Goal: Task Accomplishment & Management: Complete application form

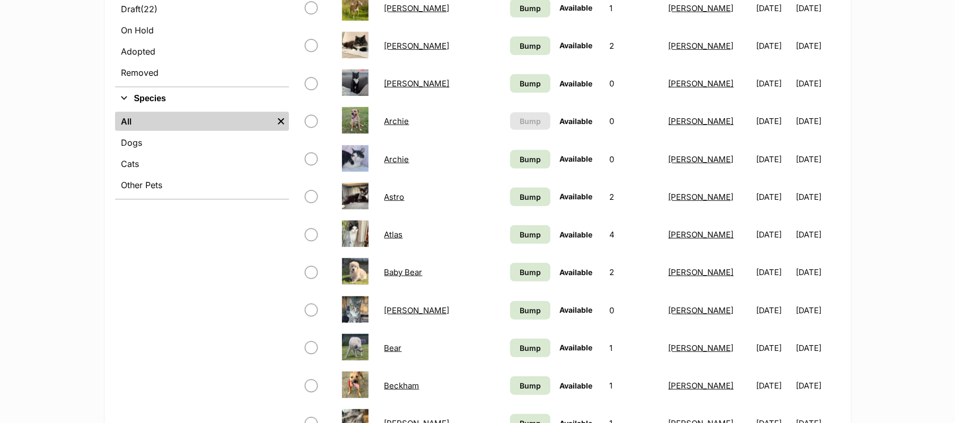
scroll to position [353, 0]
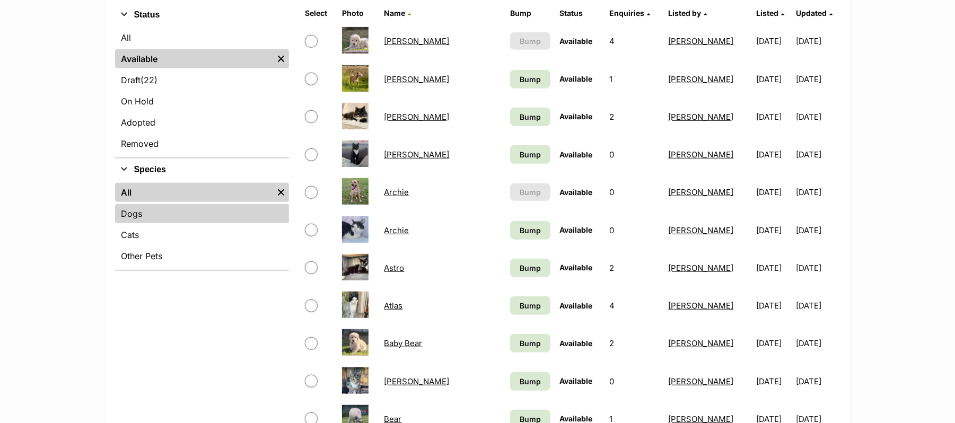
click at [147, 223] on link "Dogs" at bounding box center [202, 213] width 174 height 19
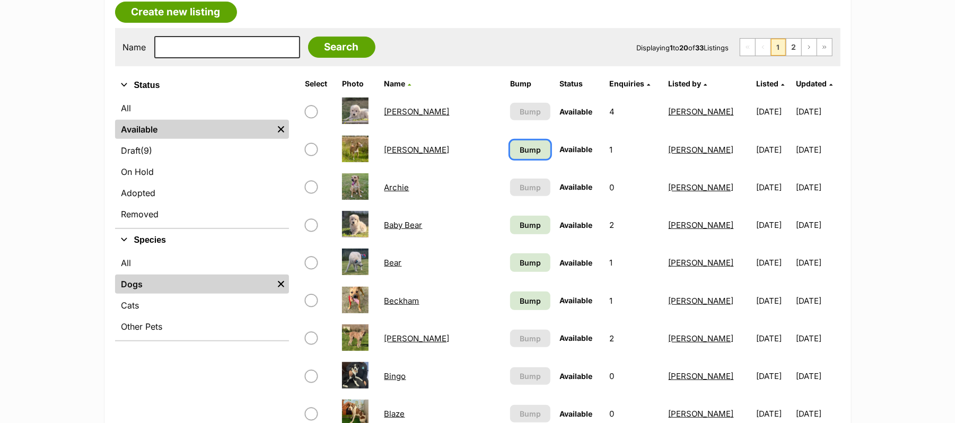
click at [519, 155] on span "Bump" at bounding box center [529, 149] width 21 height 11
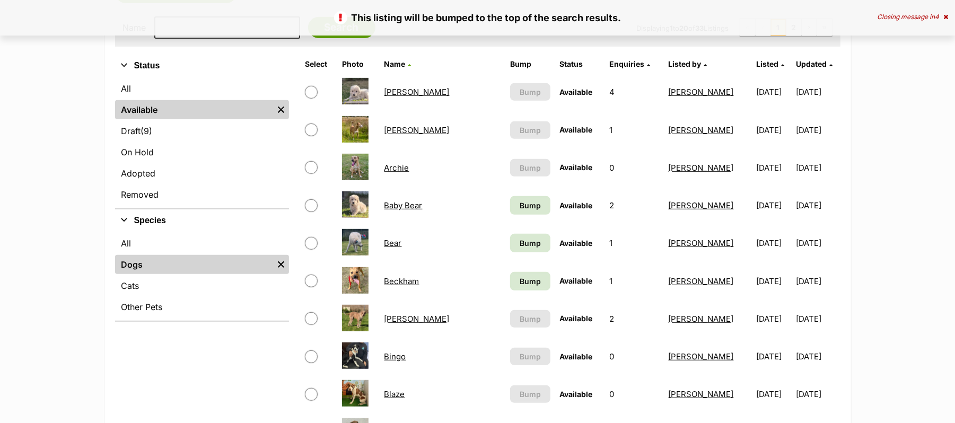
scroll to position [353, 0]
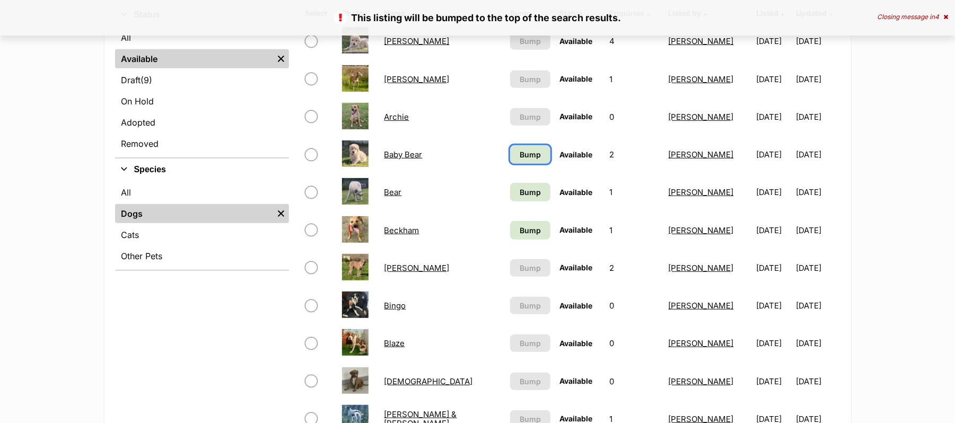
click at [519, 160] on span "Bump" at bounding box center [529, 154] width 21 height 11
click at [519, 198] on span "Bump" at bounding box center [529, 192] width 21 height 11
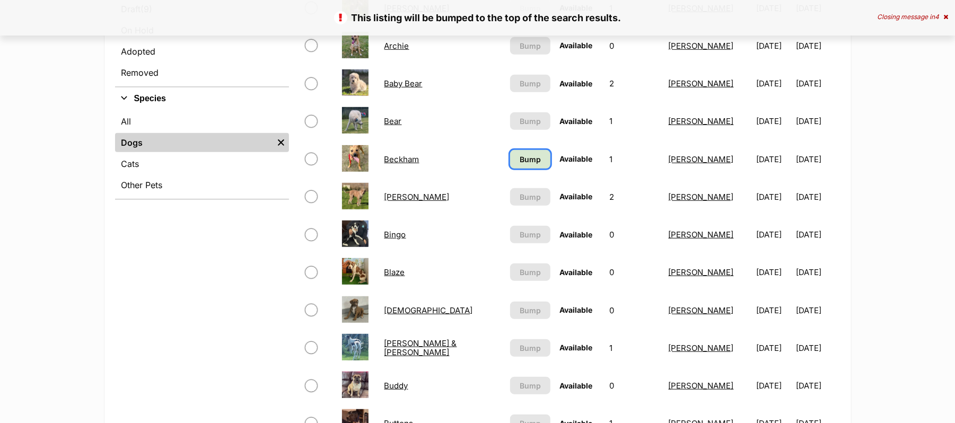
click at [519, 165] on span "Bump" at bounding box center [529, 159] width 21 height 11
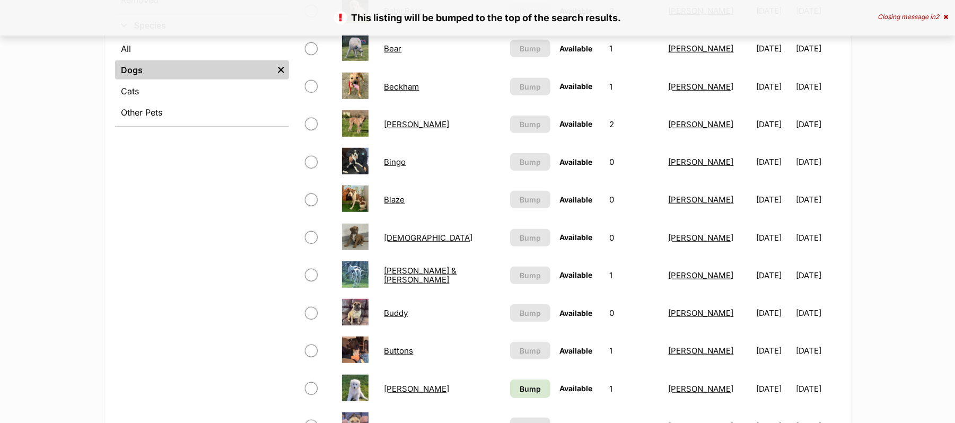
scroll to position [424, 0]
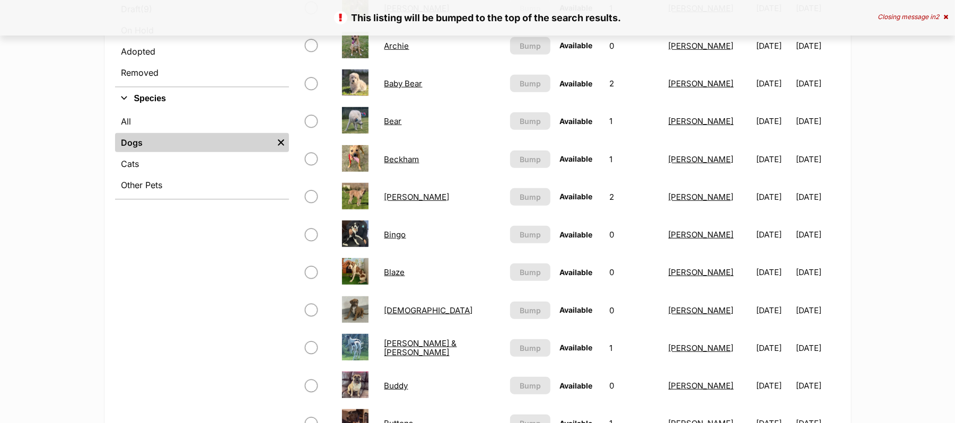
click at [393, 164] on link "Beckham" at bounding box center [401, 159] width 35 height 10
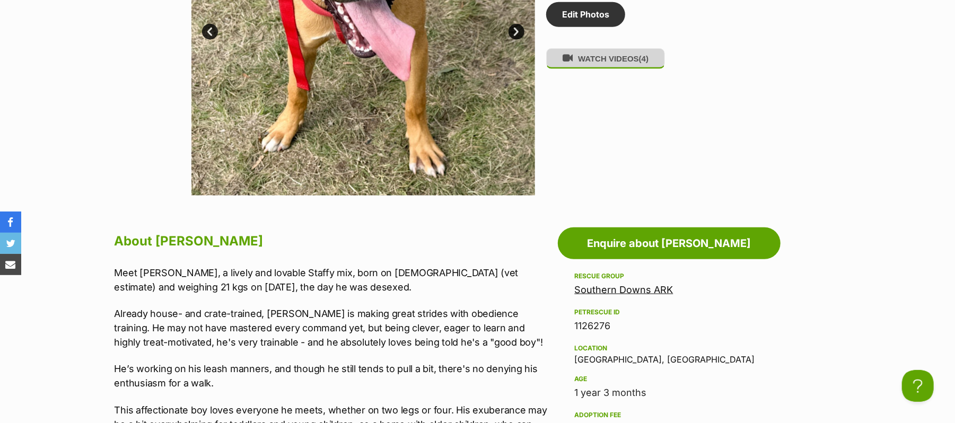
click at [615, 69] on button "WATCH VIDEOS (4)" at bounding box center [605, 58] width 119 height 21
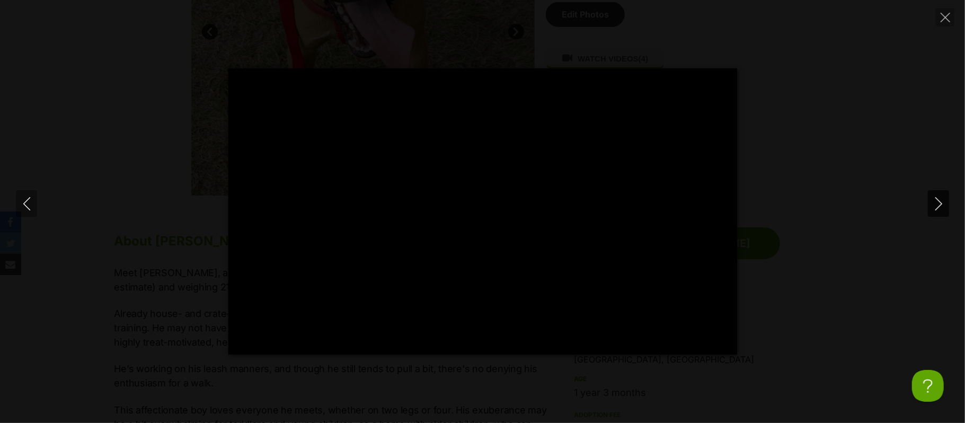
click at [937, 204] on icon "Next" at bounding box center [938, 203] width 13 height 13
type input "7.83"
click at [937, 204] on icon "Next" at bounding box center [938, 203] width 13 height 13
type input "2.5"
click at [937, 204] on icon "Next" at bounding box center [938, 203] width 13 height 13
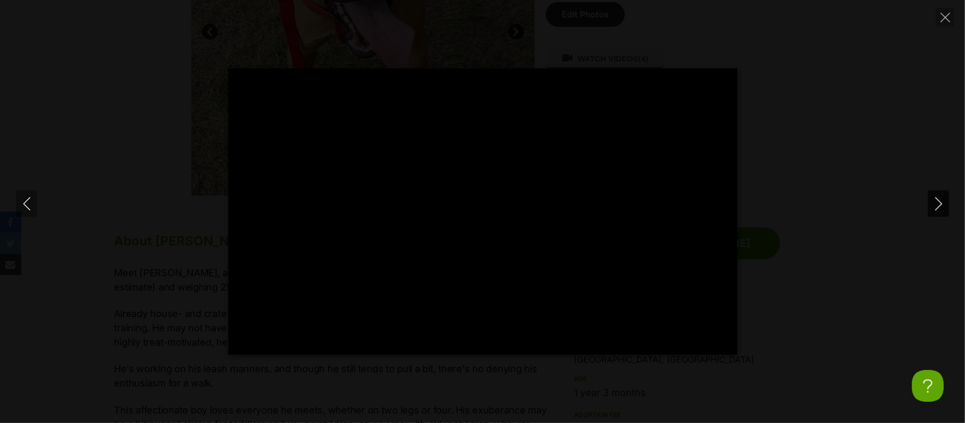
type input "57.49"
click at [942, 15] on icon "Close" at bounding box center [946, 18] width 10 height 10
type input "75.13"
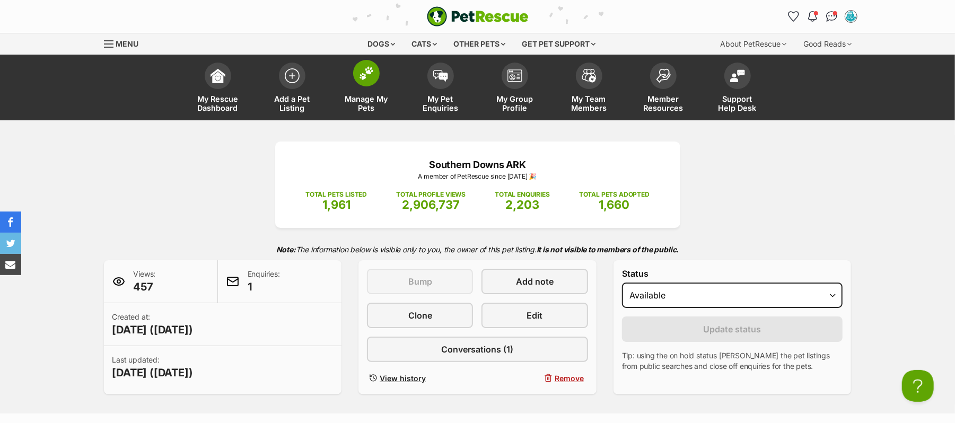
click at [366, 80] on img at bounding box center [366, 73] width 15 height 14
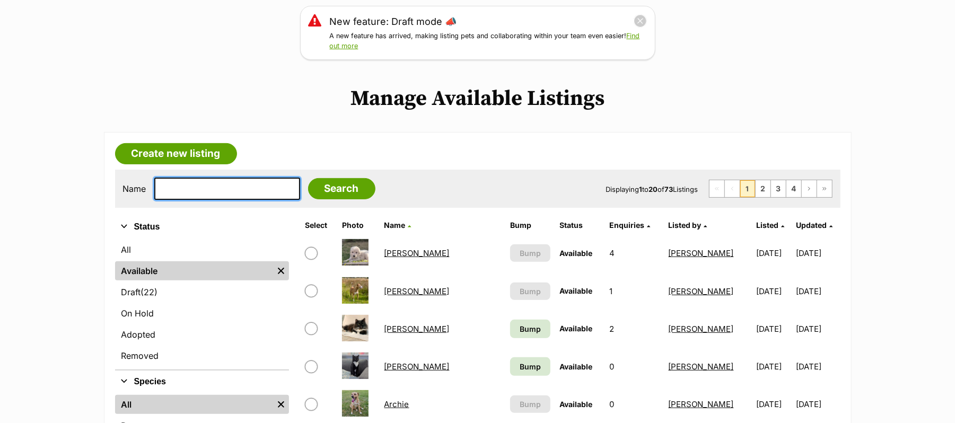
click at [200, 200] on input "text" at bounding box center [227, 189] width 146 height 22
type input "Dolly"
click at [308, 178] on input "Search" at bounding box center [341, 188] width 67 height 21
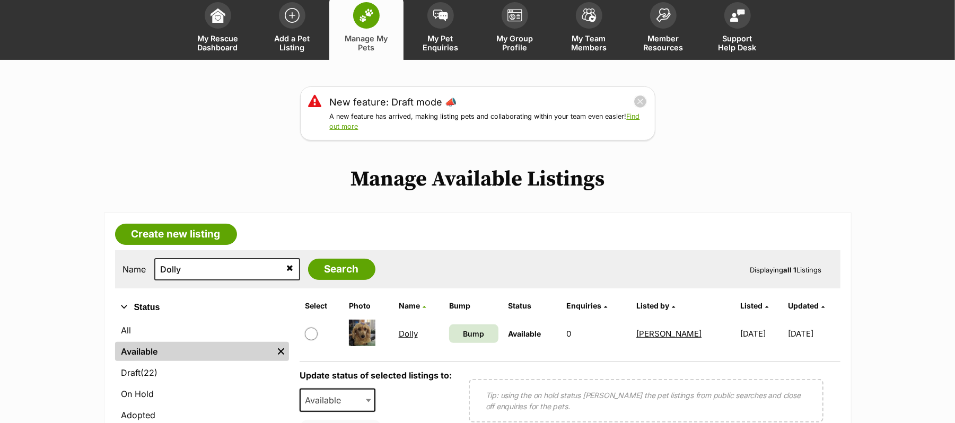
scroll to position [141, 0]
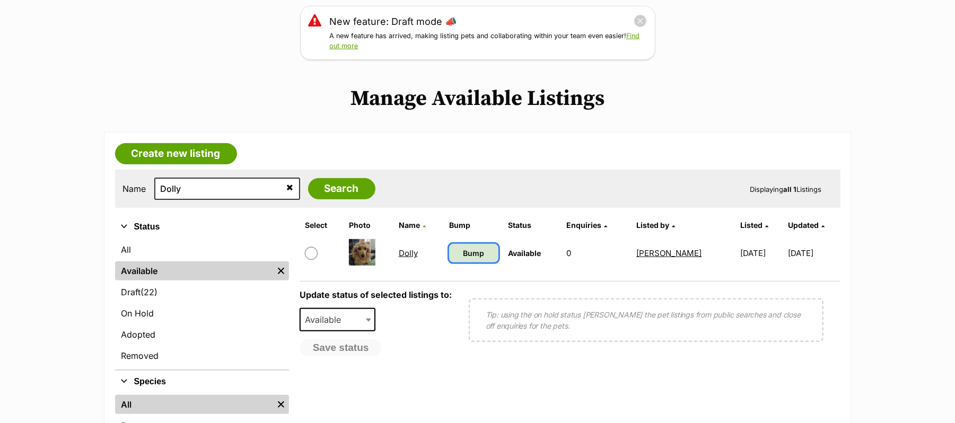
click at [465, 259] on span "Bump" at bounding box center [473, 253] width 21 height 11
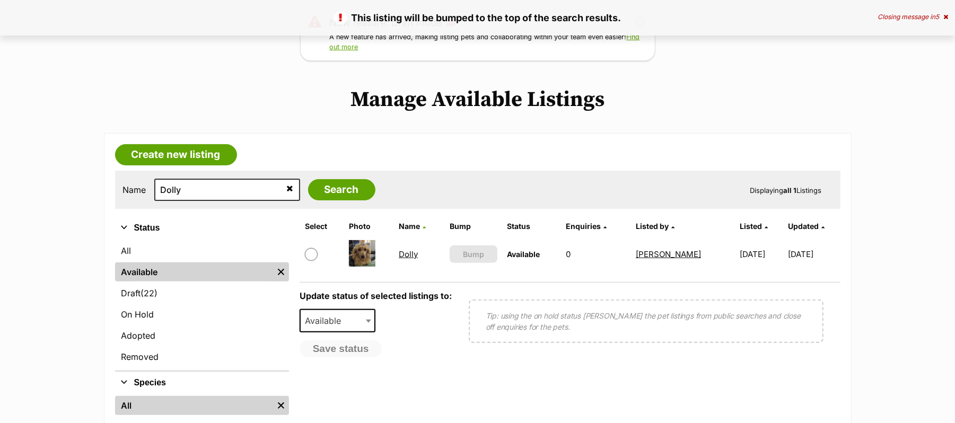
scroll to position [141, 0]
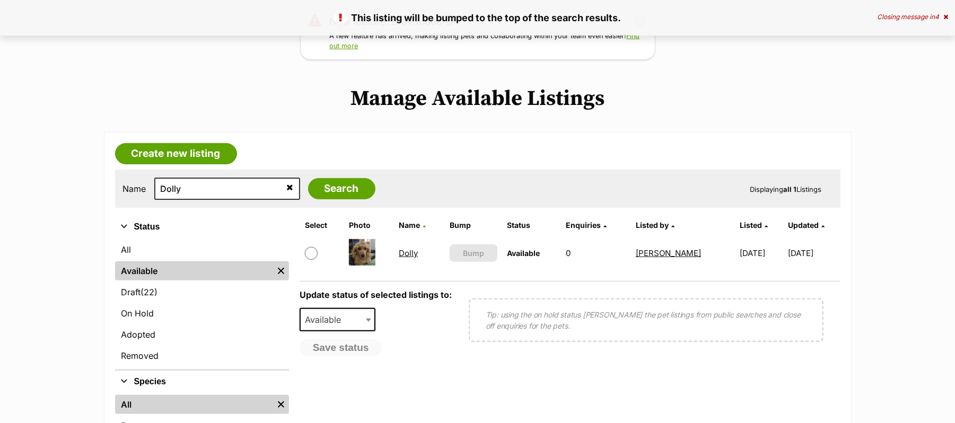
click at [399, 258] on link "Dolly" at bounding box center [408, 253] width 19 height 10
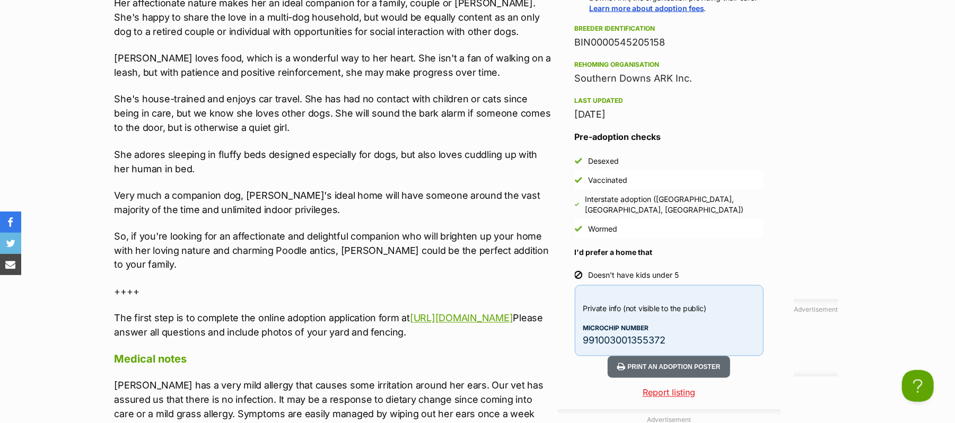
scroll to position [1186, 0]
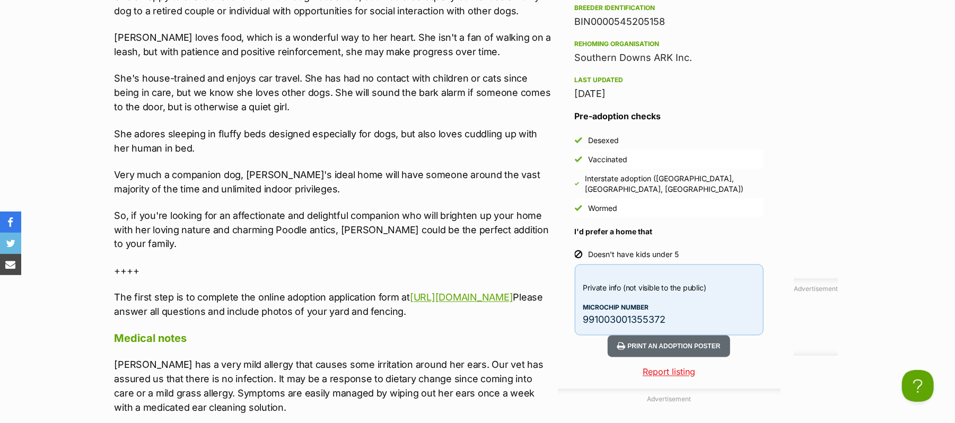
drag, startPoint x: 113, startPoint y: 83, endPoint x: 228, endPoint y: 396, distance: 334.0
click at [228, 319] on div "Apricot charm | affectionate | super cute Meet darling Dolly, an endearing and …" at bounding box center [333, 65] width 438 height 508
copy div "Apricot charm | affectionate | super cute Meet darling Dolly, an endearing and …"
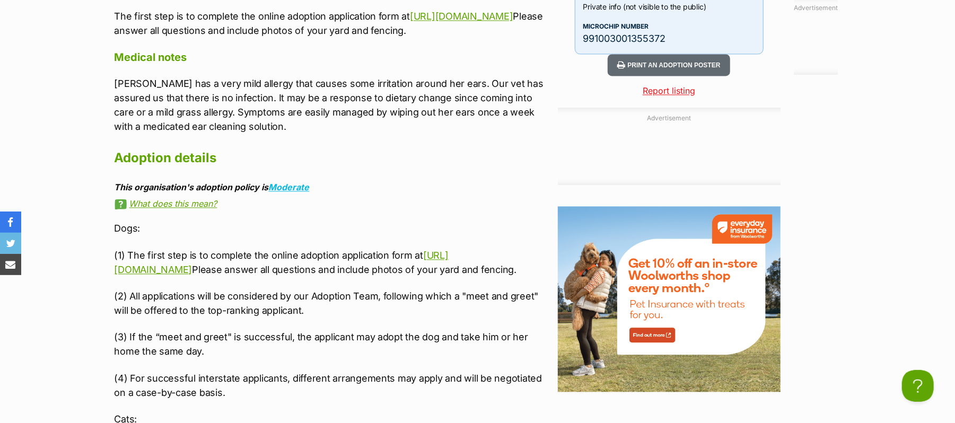
scroll to position [1468, 0]
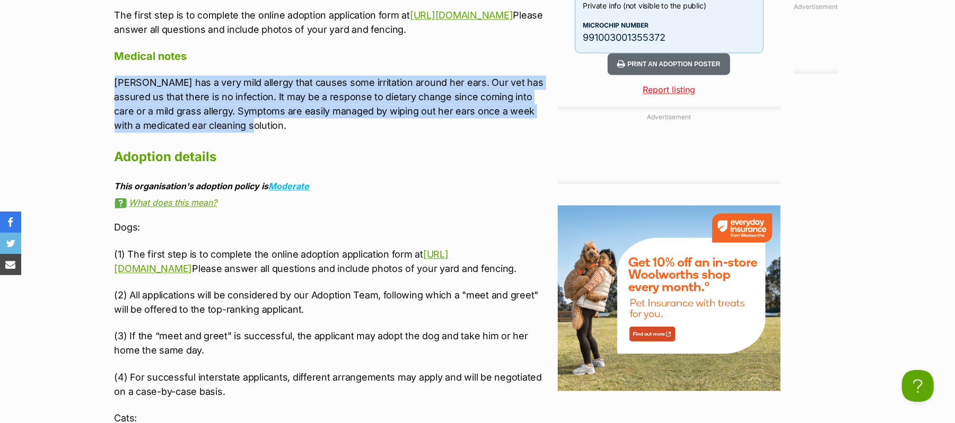
drag, startPoint x: 113, startPoint y: 164, endPoint x: 207, endPoint y: 208, distance: 103.6
copy p "Dolly has a very mild allergy that causes some irritation around her ears. Our …"
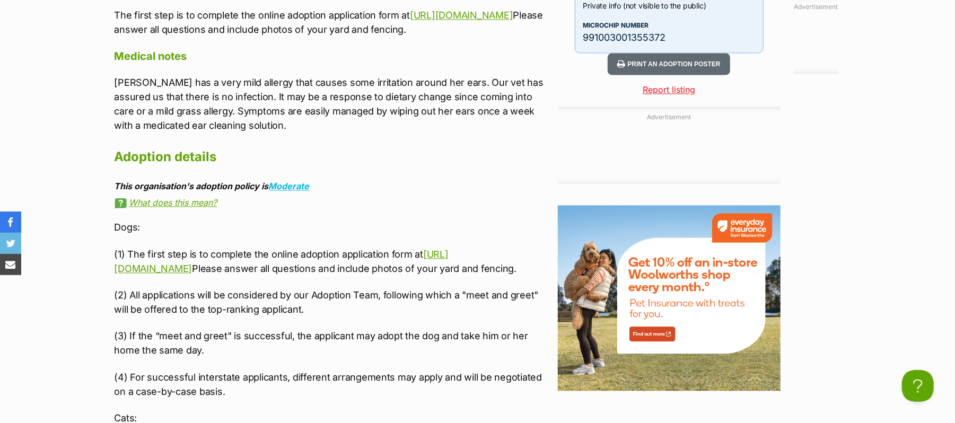
click at [418, 234] on p "Dogs:" at bounding box center [333, 227] width 438 height 14
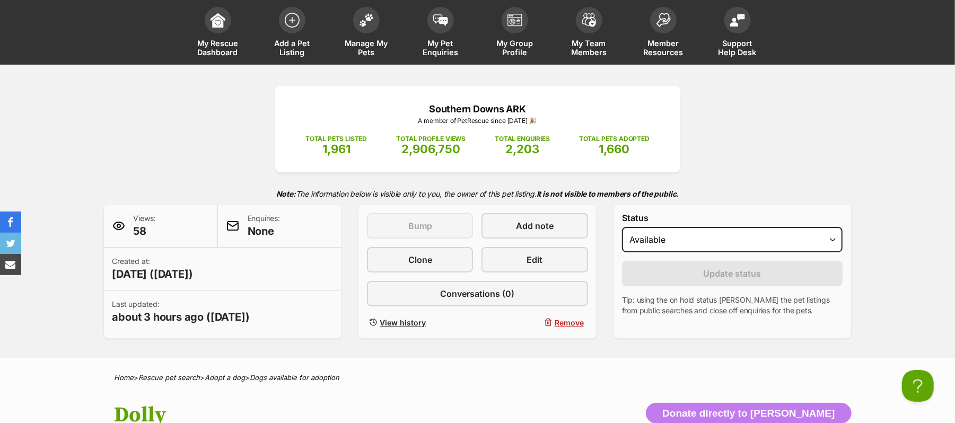
scroll to position [0, 0]
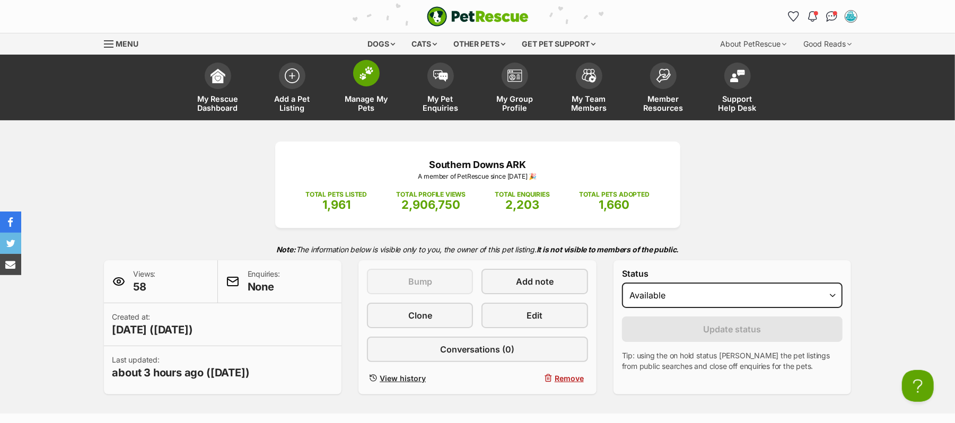
click at [365, 80] on img at bounding box center [366, 73] width 15 height 14
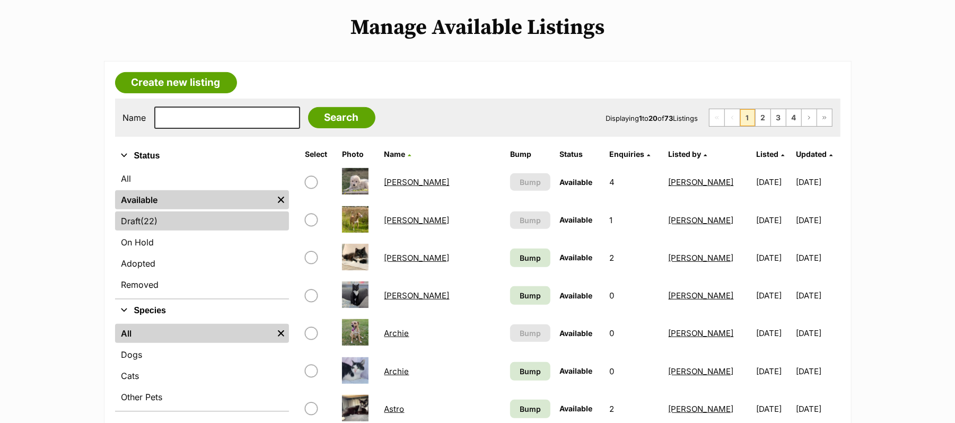
click at [138, 231] on link "Draft (22) Items" at bounding box center [202, 220] width 174 height 19
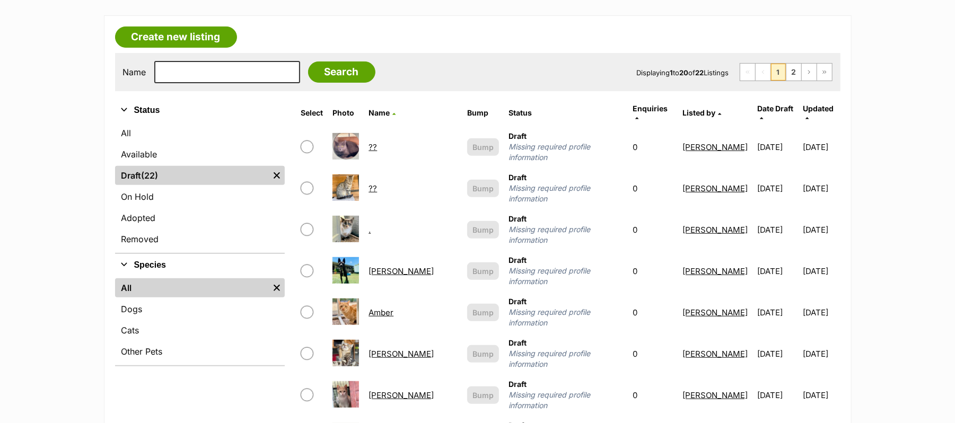
scroll to position [283, 0]
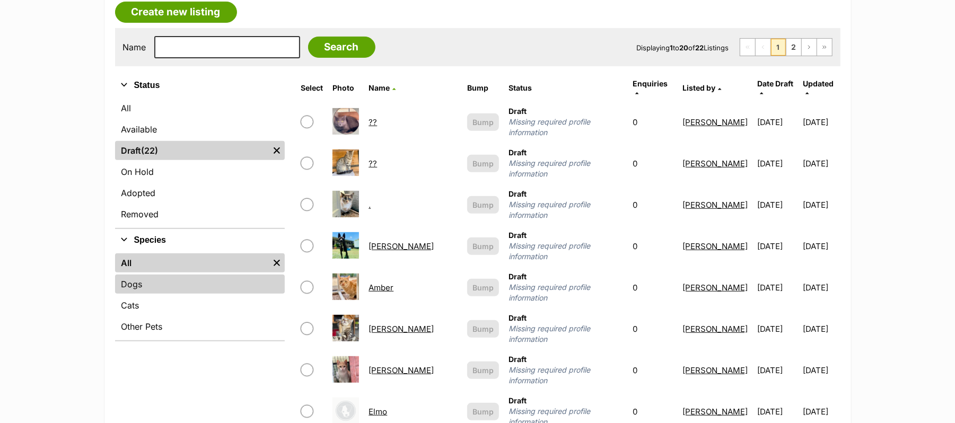
click at [124, 294] on link "Dogs" at bounding box center [200, 284] width 170 height 19
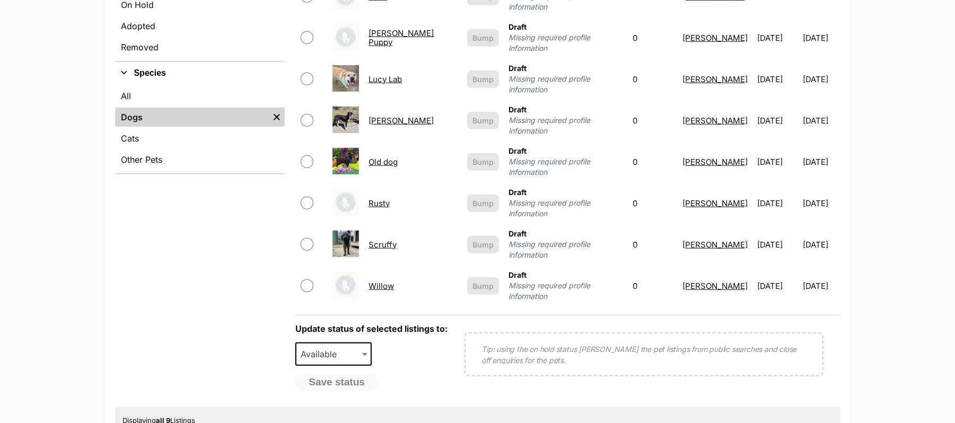
scroll to position [424, 0]
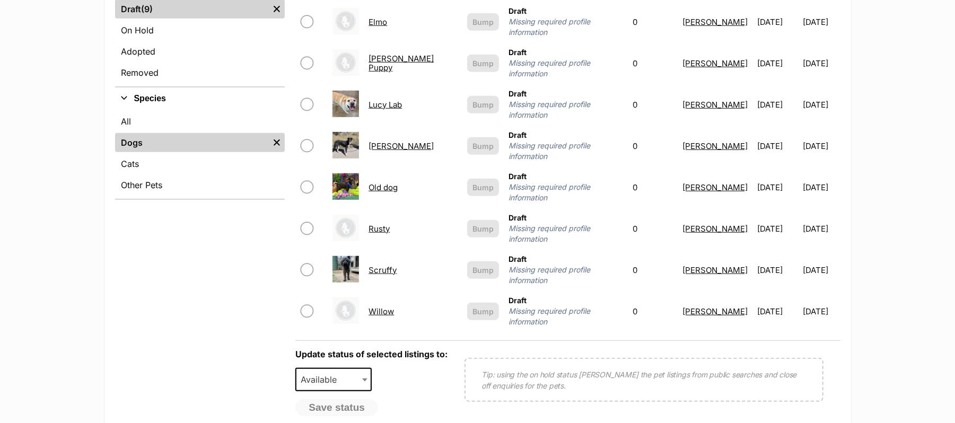
click at [381, 151] on link "[PERSON_NAME]" at bounding box center [400, 146] width 65 height 10
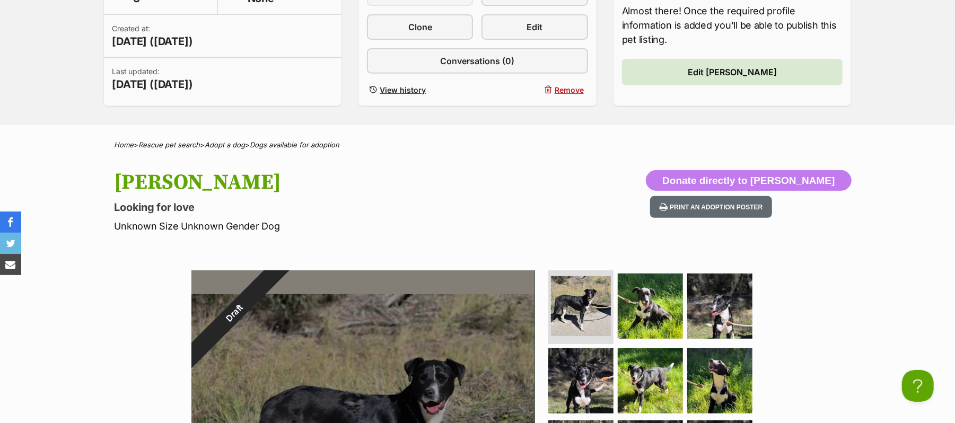
scroll to position [283, 0]
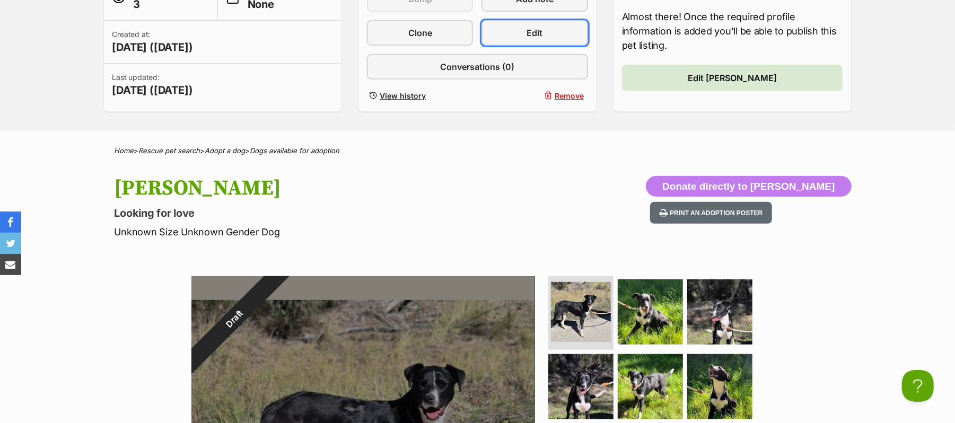
drag, startPoint x: 534, startPoint y: 66, endPoint x: 522, endPoint y: 126, distance: 61.1
click at [534, 39] on span "Edit" at bounding box center [535, 33] width 16 height 13
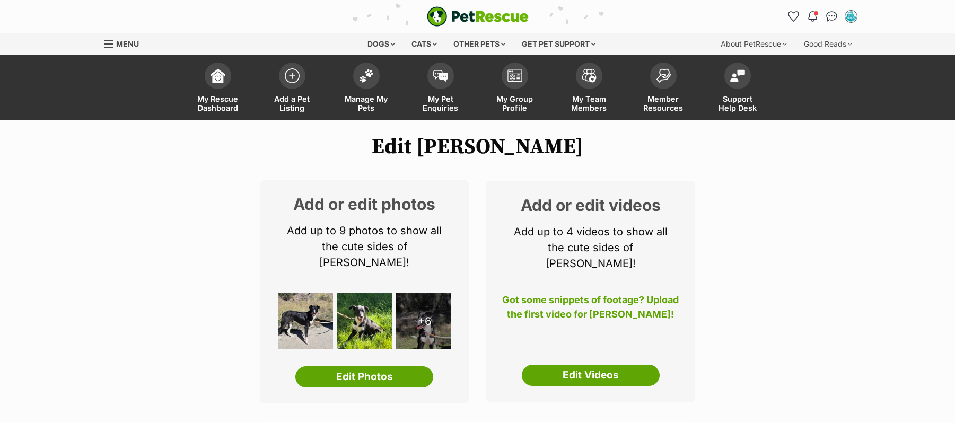
select select
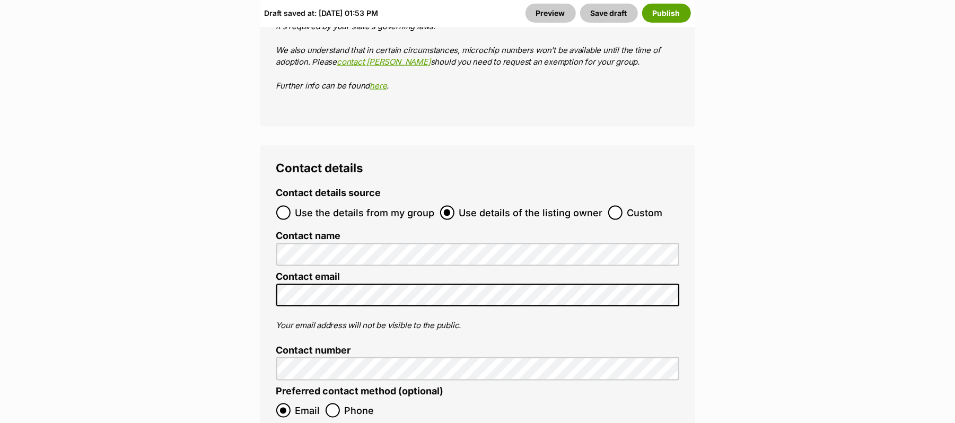
scroll to position [3957, 0]
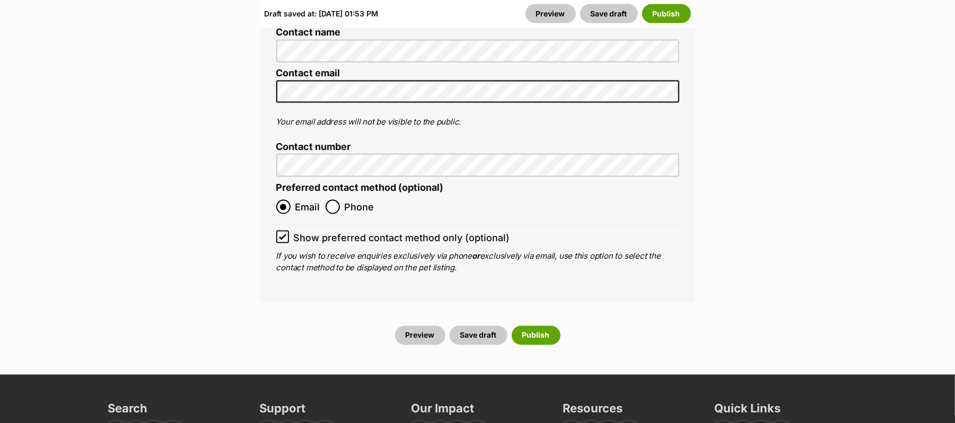
scroll to position [3816, 0]
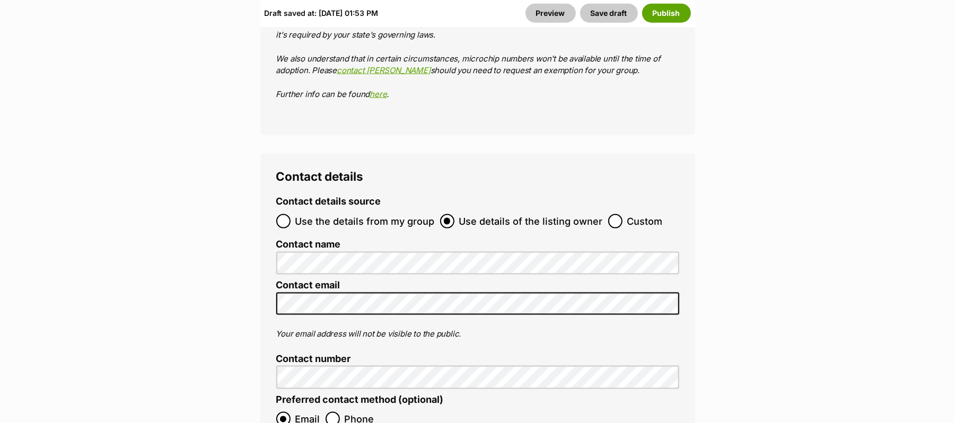
type input "953010007966120"
radio input "true"
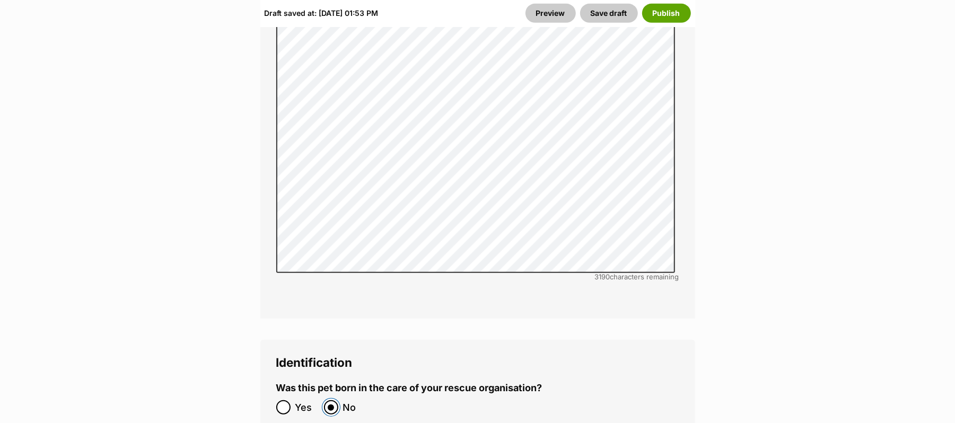
scroll to position [3321, 0]
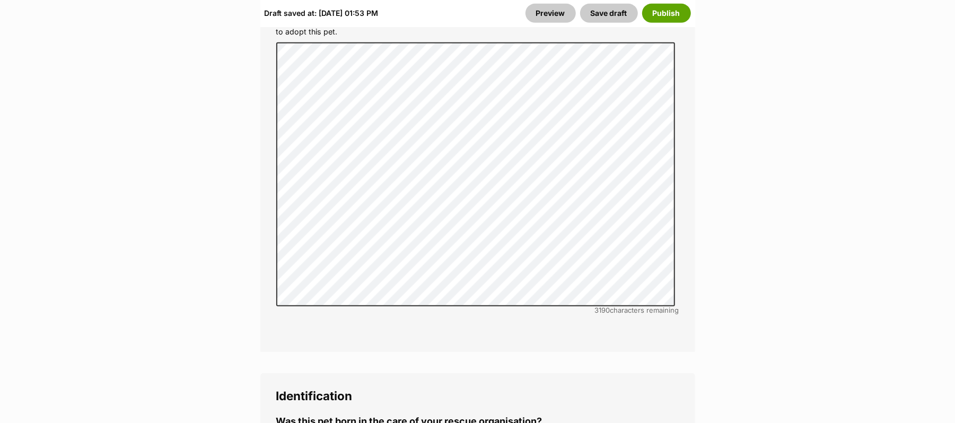
checkbox input "true"
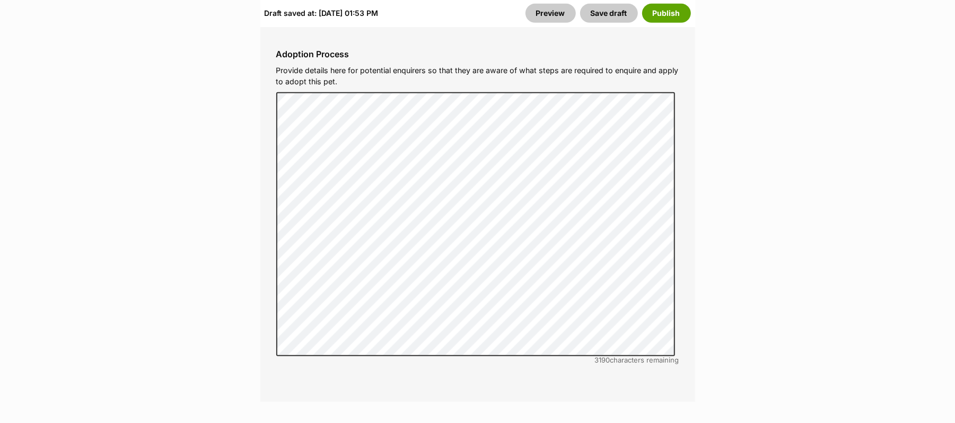
scroll to position [3251, 0]
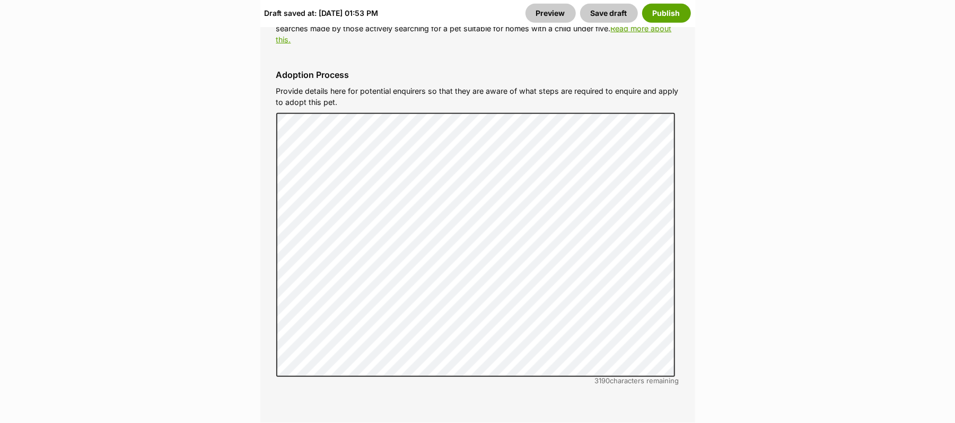
checkbox input "true"
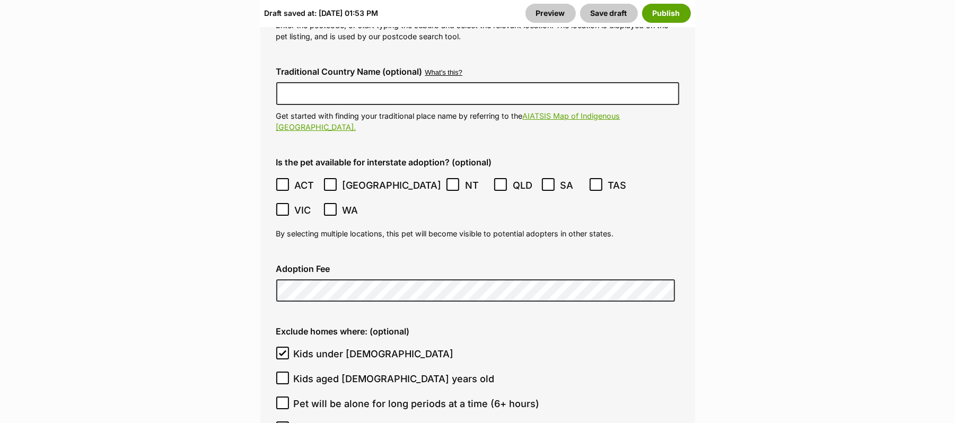
scroll to position [2756, 0]
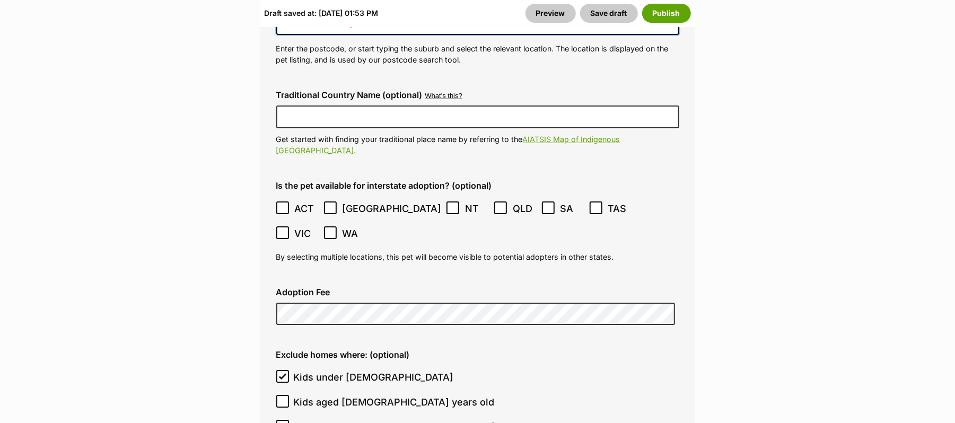
click at [603, 35] on input at bounding box center [477, 23] width 403 height 23
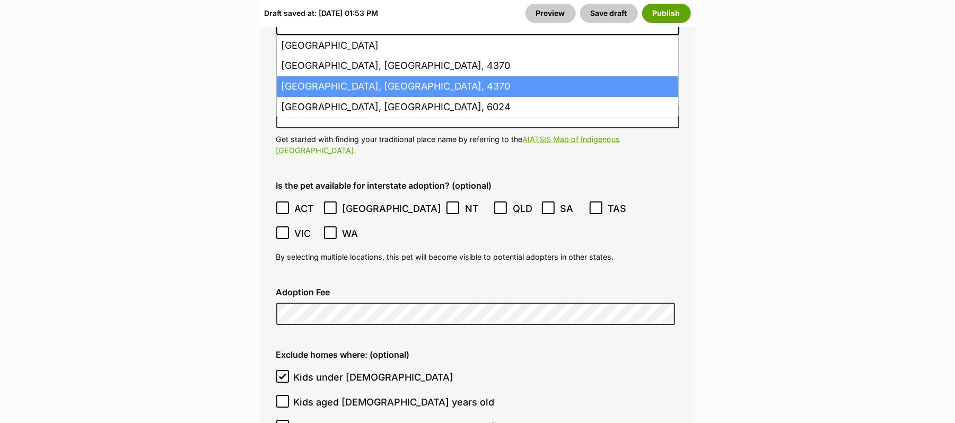
click at [403, 97] on li "Warwick, Queensland, 4370" at bounding box center [477, 86] width 401 height 21
type input "Warwick, Queensland, 4370"
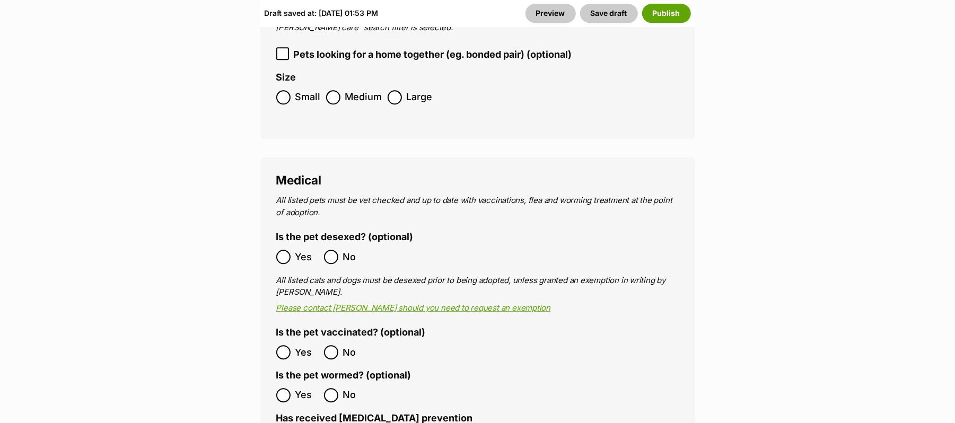
scroll to position [1767, 0]
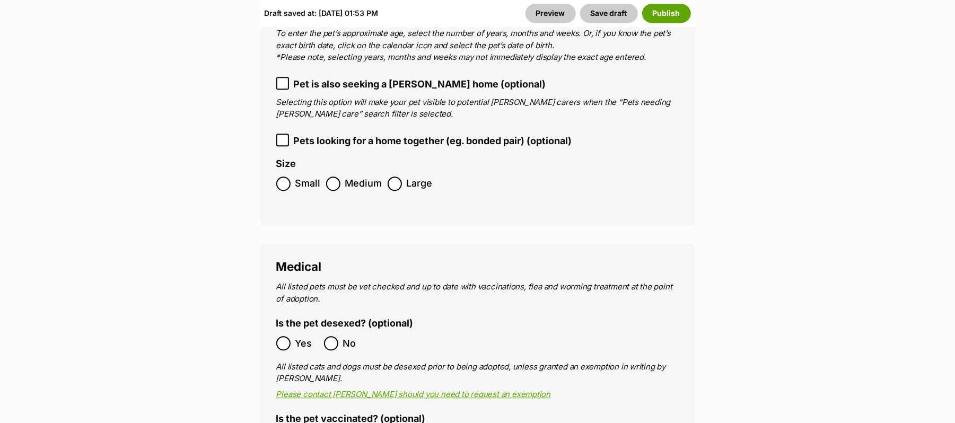
click at [664, 15] on img at bounding box center [666, 8] width 13 height 13
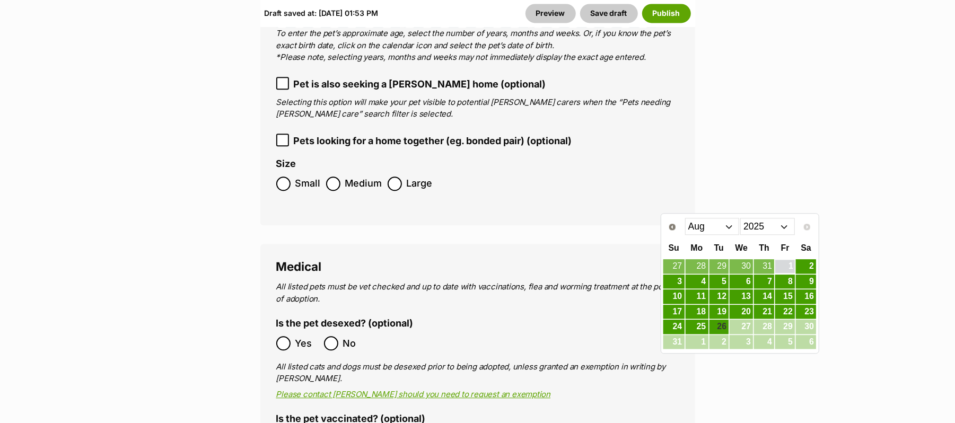
click at [788, 266] on link "1" at bounding box center [785, 266] width 20 height 13
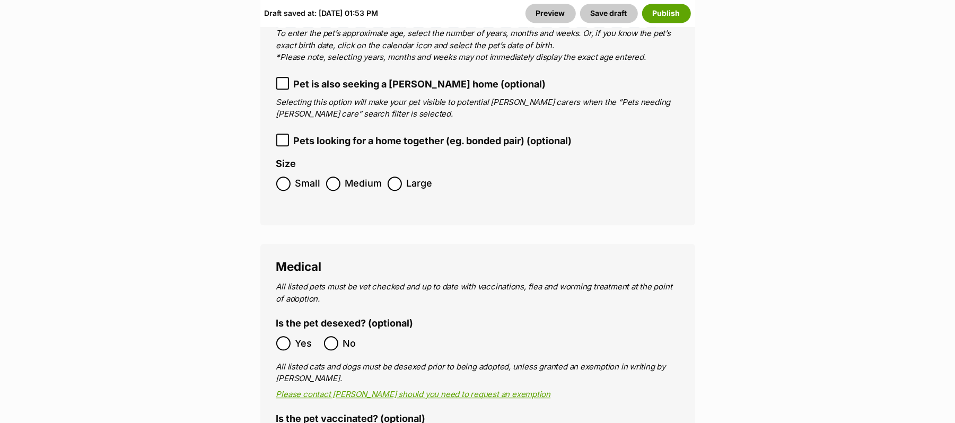
click at [666, 15] on img at bounding box center [666, 8] width 13 height 13
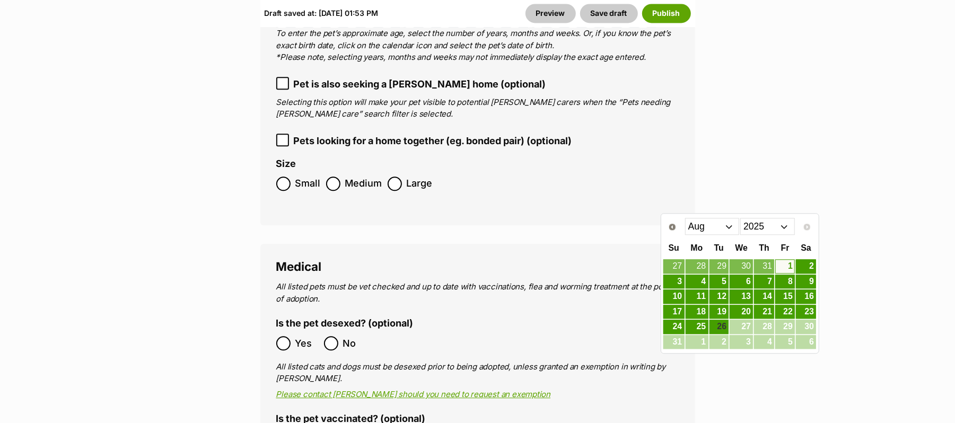
click at [783, 224] on select "2015 2016 2017 2018 2019 2020 2021 2022 2023 2024 2025" at bounding box center [767, 226] width 55 height 17
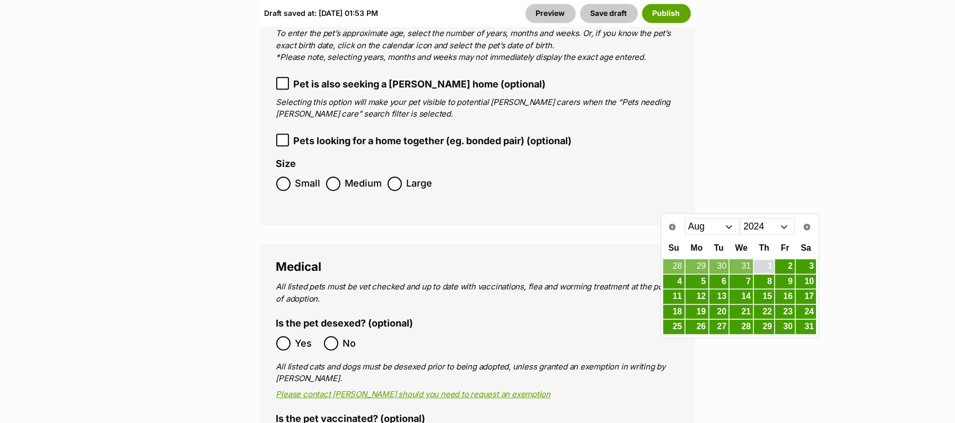
click at [768, 268] on link "1" at bounding box center [764, 266] width 20 height 13
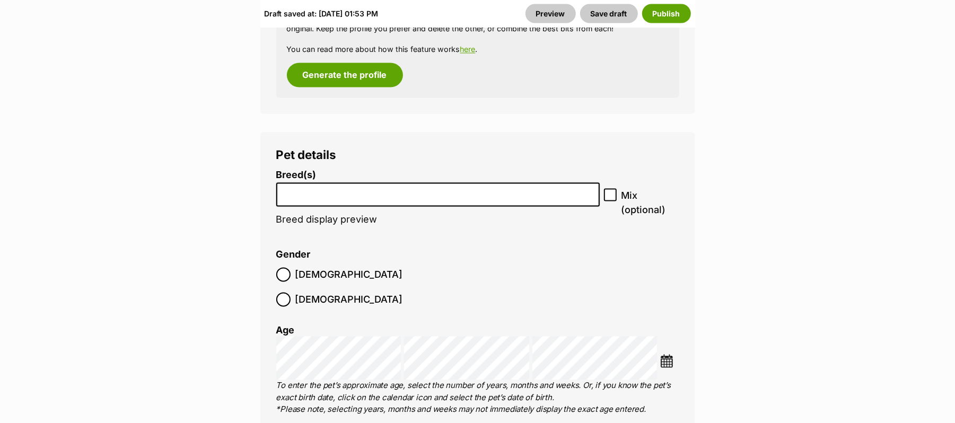
scroll to position [1413, 0]
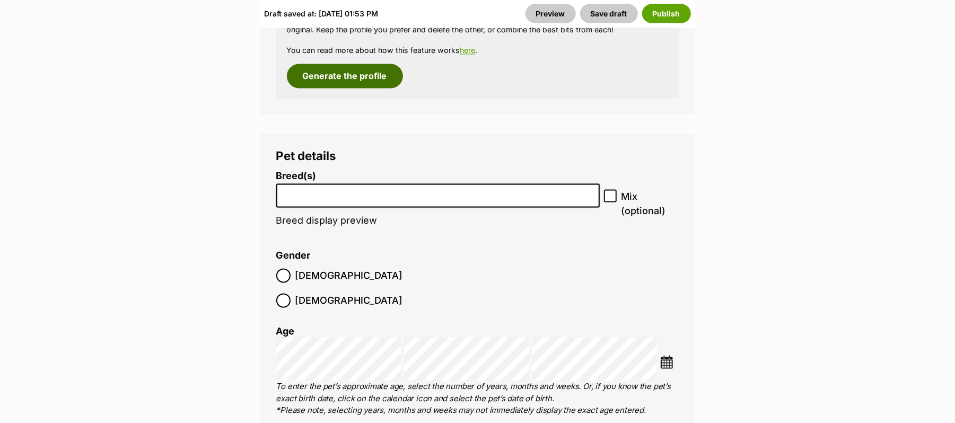
click at [373, 89] on button "Generate the profile" at bounding box center [345, 76] width 116 height 24
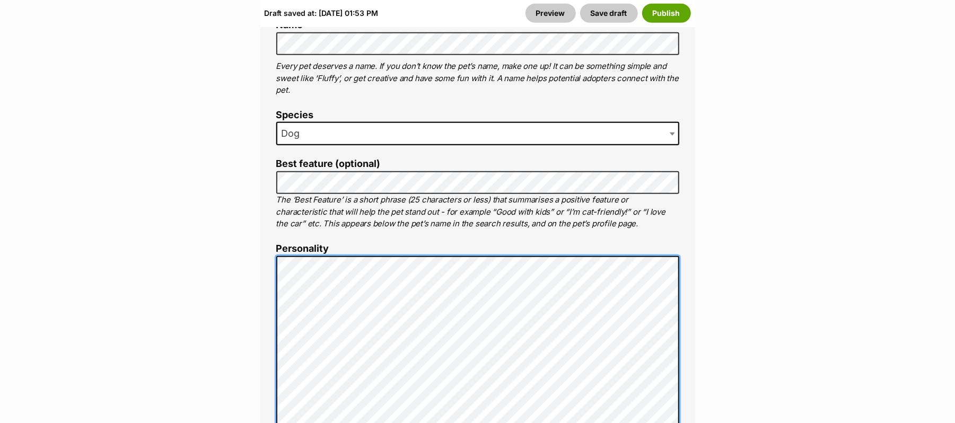
scroll to position [554, 0]
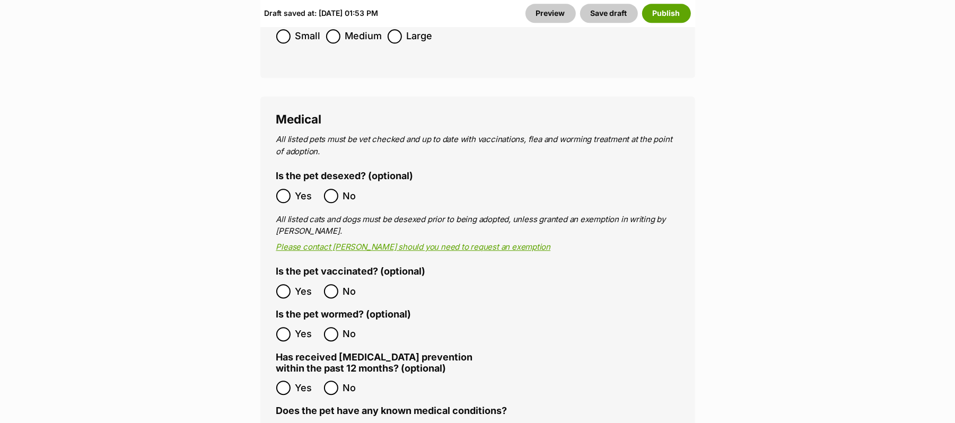
scroll to position [1686, 0]
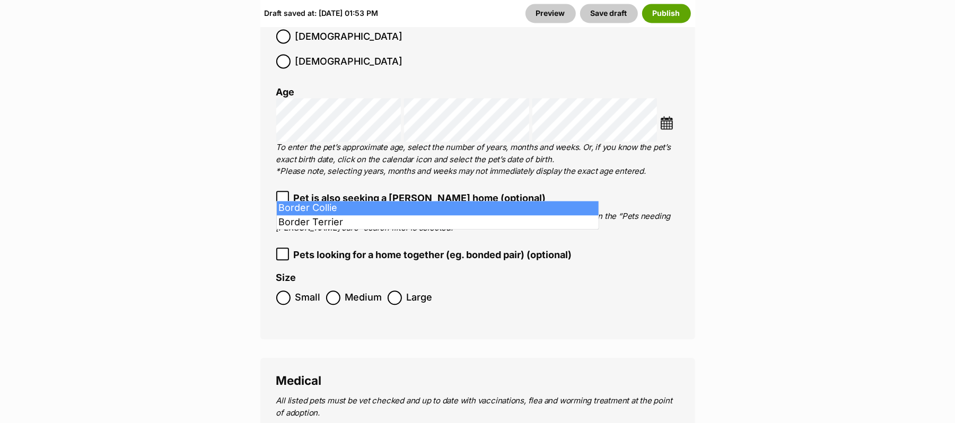
type input "Border"
select select "37"
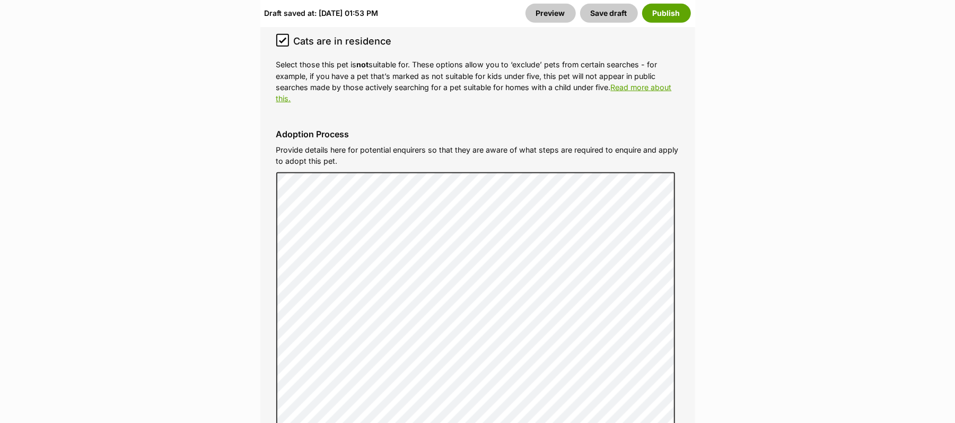
scroll to position [3240, 0]
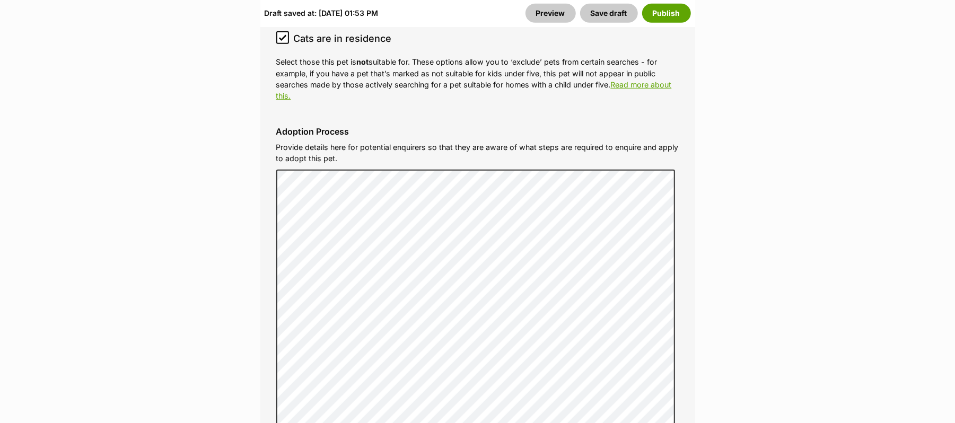
checkbox input "false"
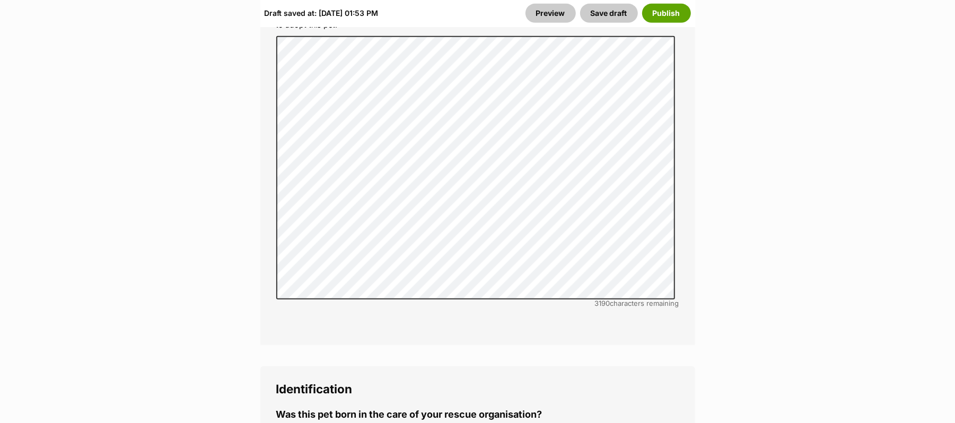
scroll to position [3382, 0]
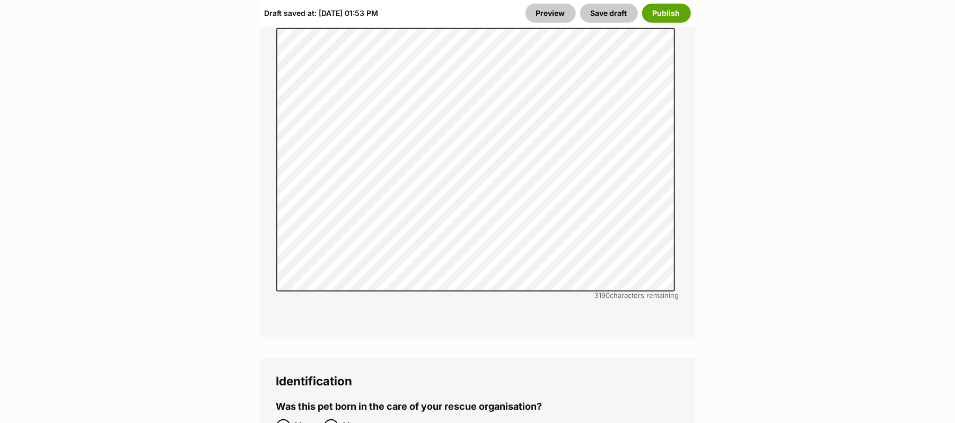
checkbox input "true"
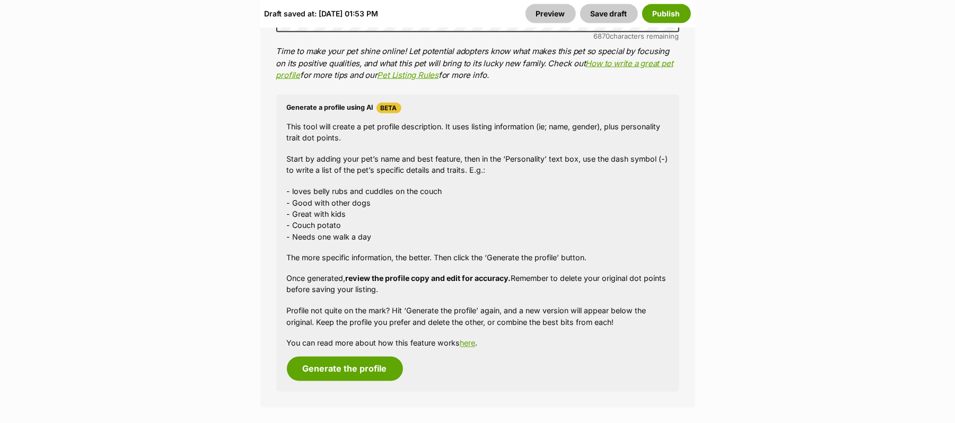
scroll to position [1120, 0]
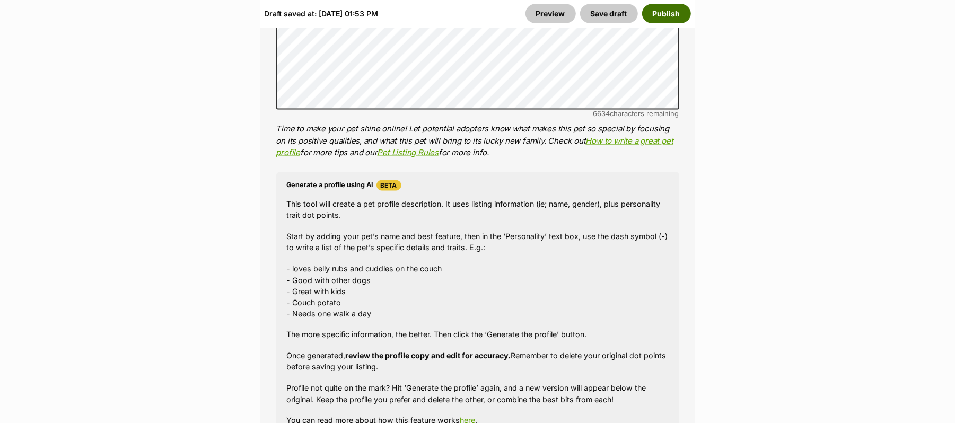
click at [665, 18] on button "Publish" at bounding box center [666, 13] width 49 height 19
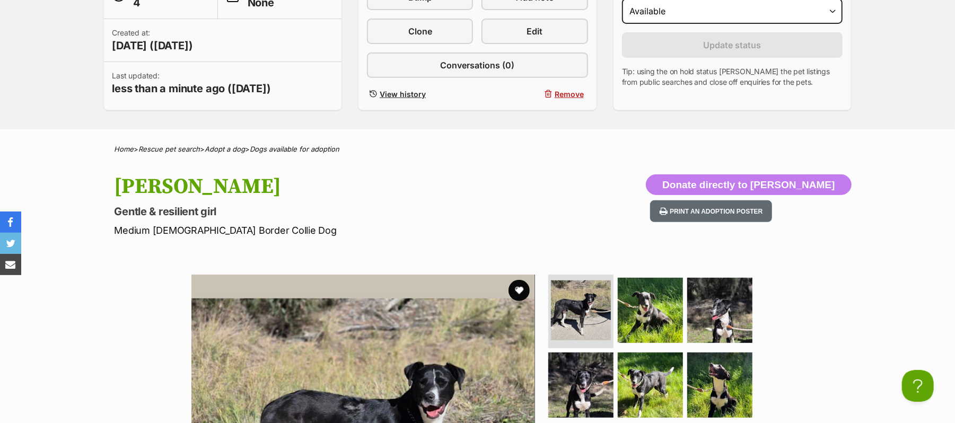
scroll to position [141, 0]
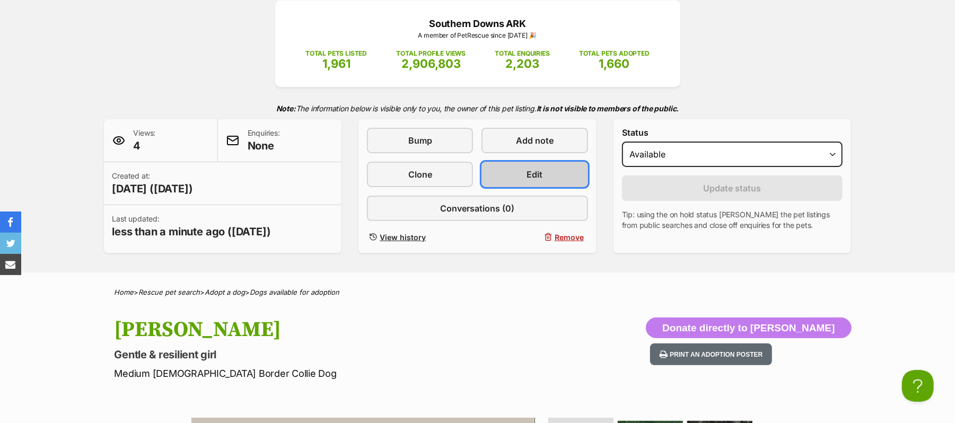
click at [527, 181] on span "Edit" at bounding box center [535, 174] width 16 height 13
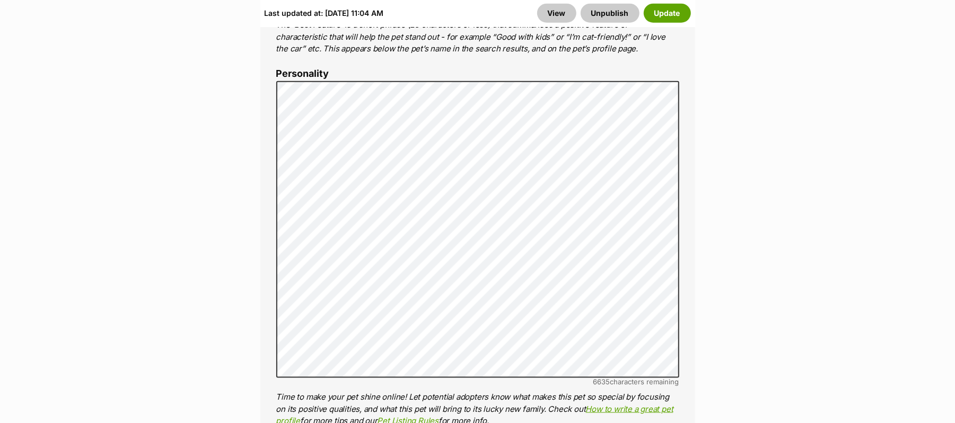
scroll to position [989, 0]
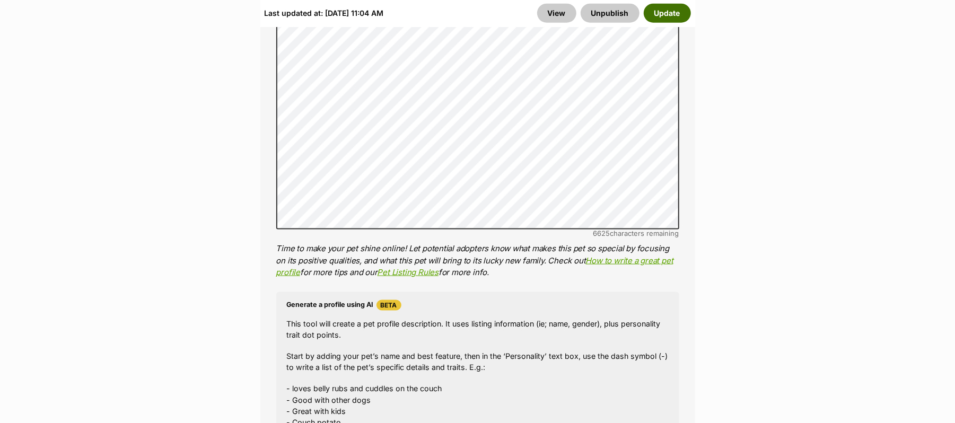
click at [663, 16] on button "Update" at bounding box center [666, 13] width 47 height 19
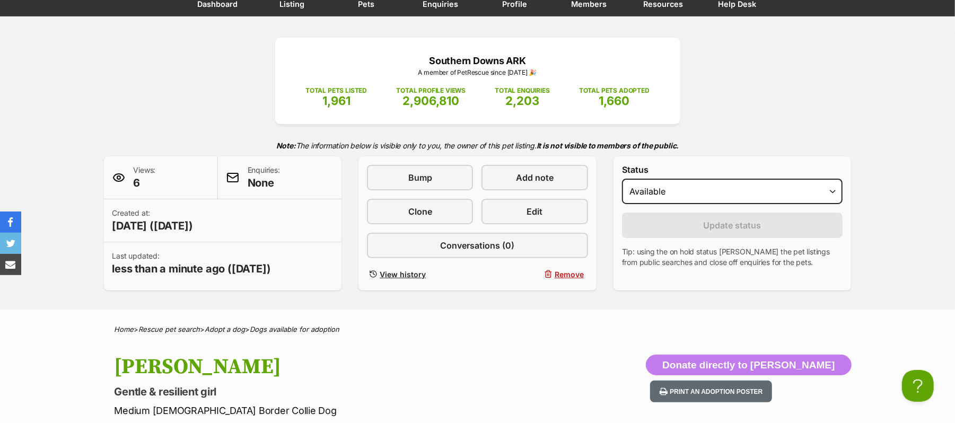
scroll to position [70, 0]
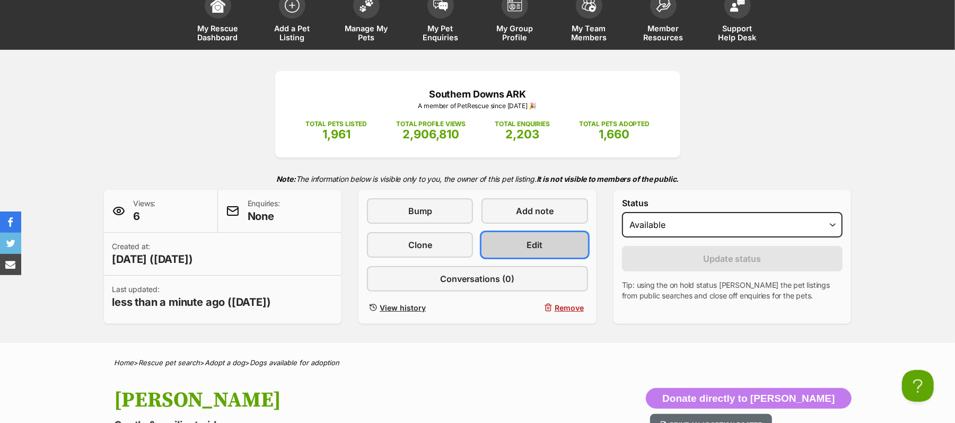
click at [533, 251] on span "Edit" at bounding box center [535, 245] width 16 height 13
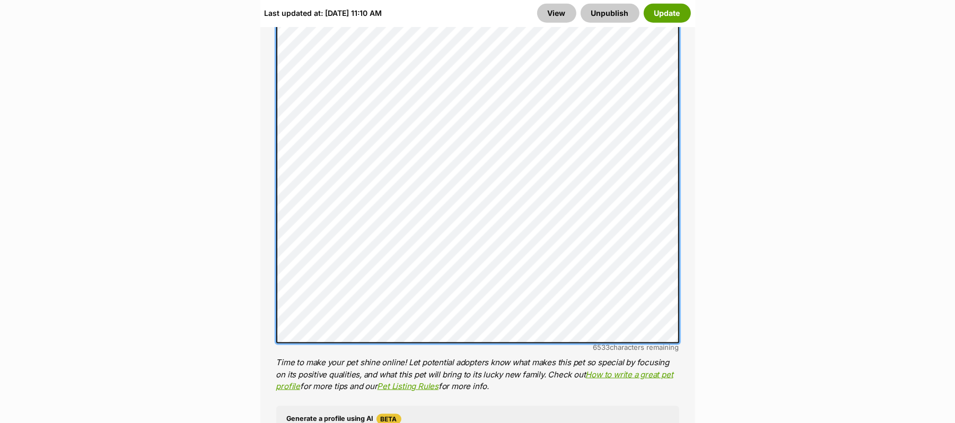
scroll to position [919, 0]
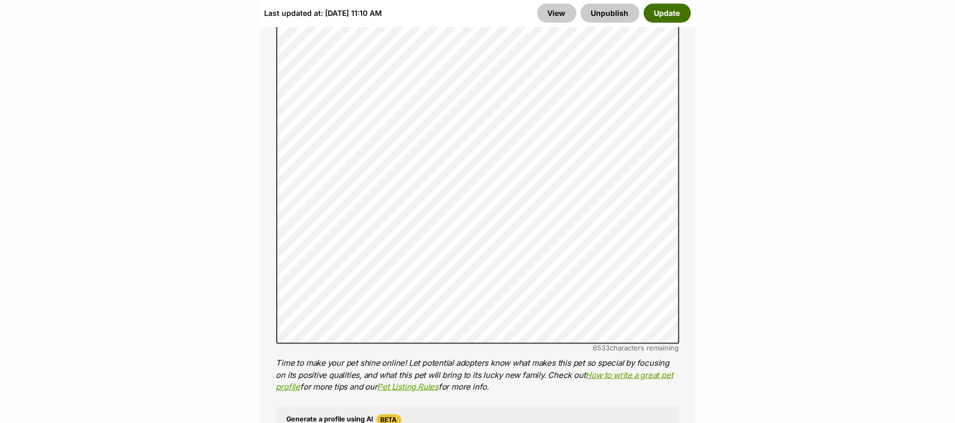
click at [653, 13] on button "Update" at bounding box center [666, 13] width 47 height 19
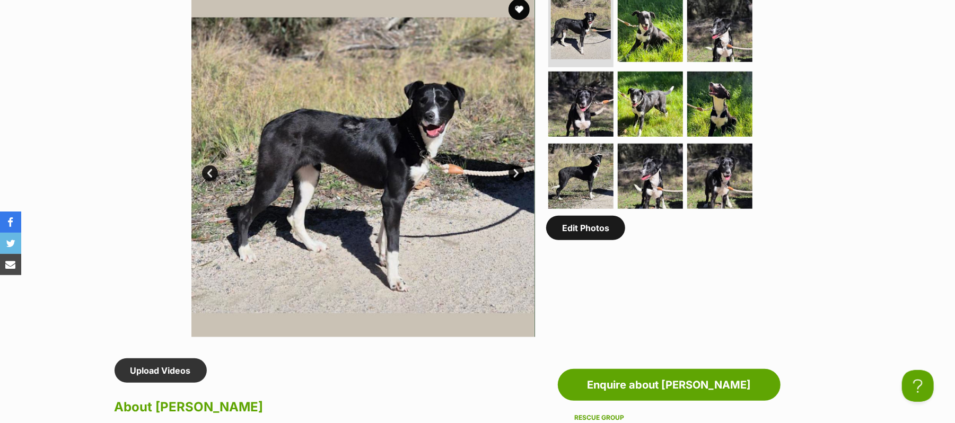
click at [596, 240] on link "Edit Photos" at bounding box center [585, 228] width 79 height 24
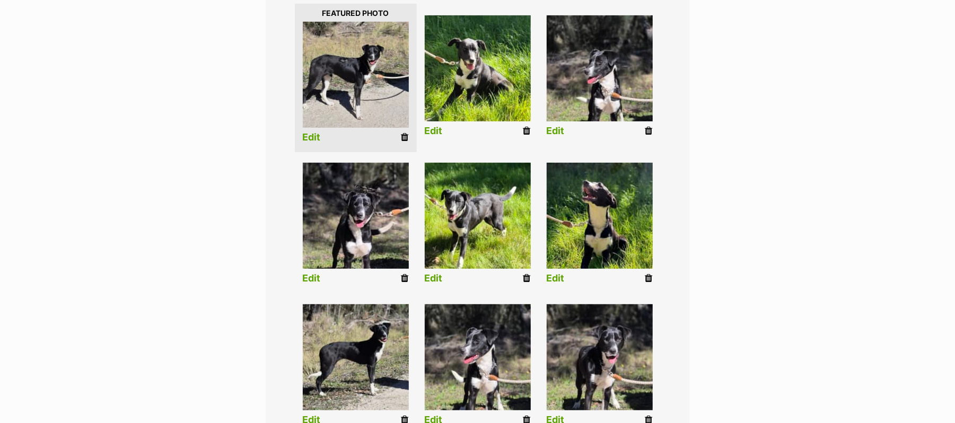
scroll to position [283, 0]
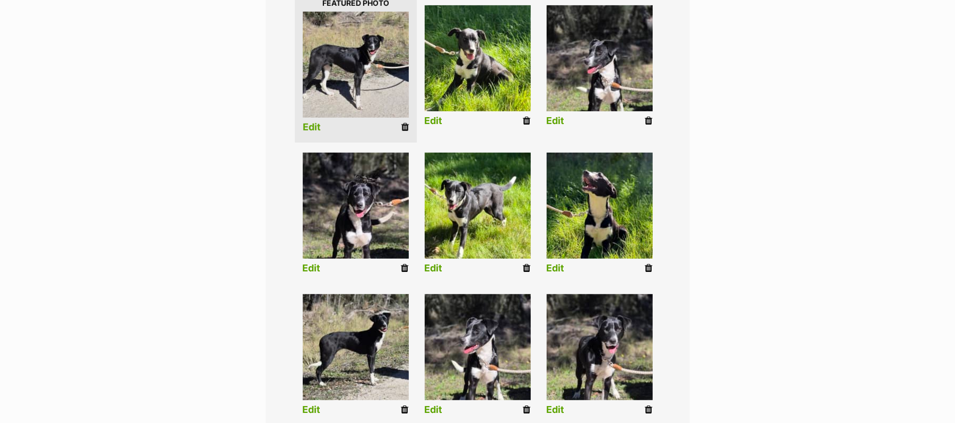
drag, startPoint x: 310, startPoint y: 137, endPoint x: 318, endPoint y: 140, distance: 9.3
click at [310, 133] on link "Edit" at bounding box center [312, 127] width 18 height 11
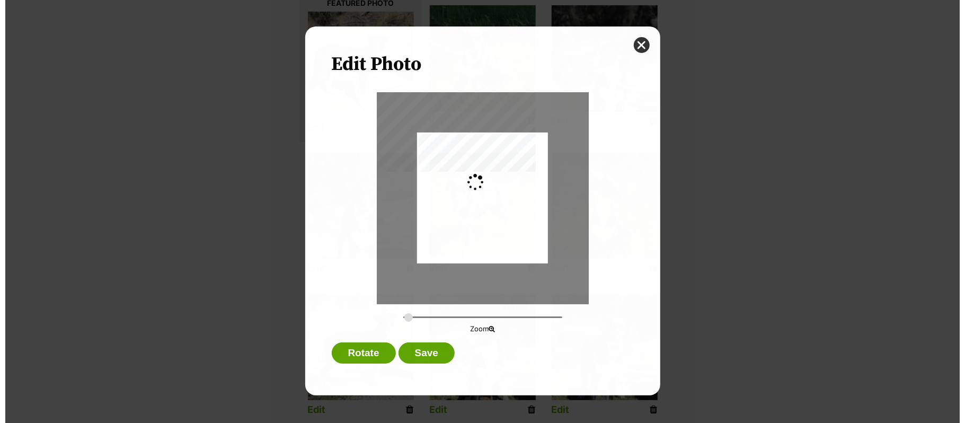
scroll to position [0, 0]
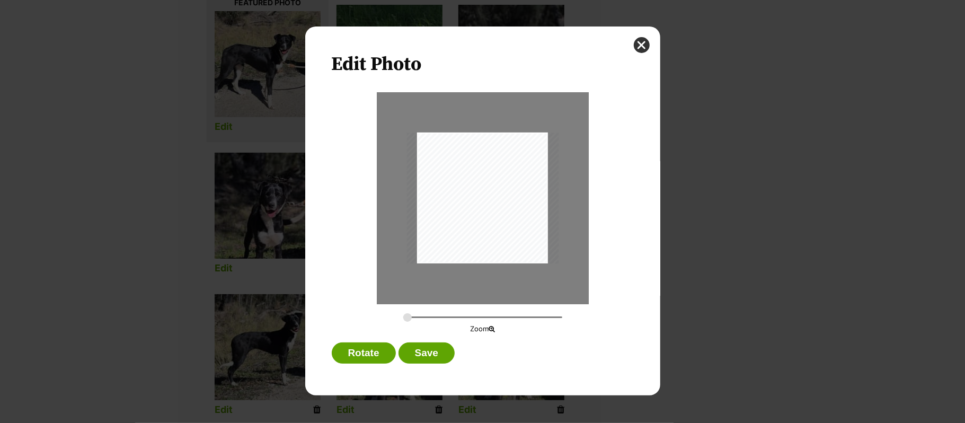
type input "0.3612"
click at [486, 213] on div "Dialog Window - Close (Press escape to close)" at bounding box center [489, 196] width 172 height 148
click at [433, 349] on button "Save" at bounding box center [427, 352] width 56 height 21
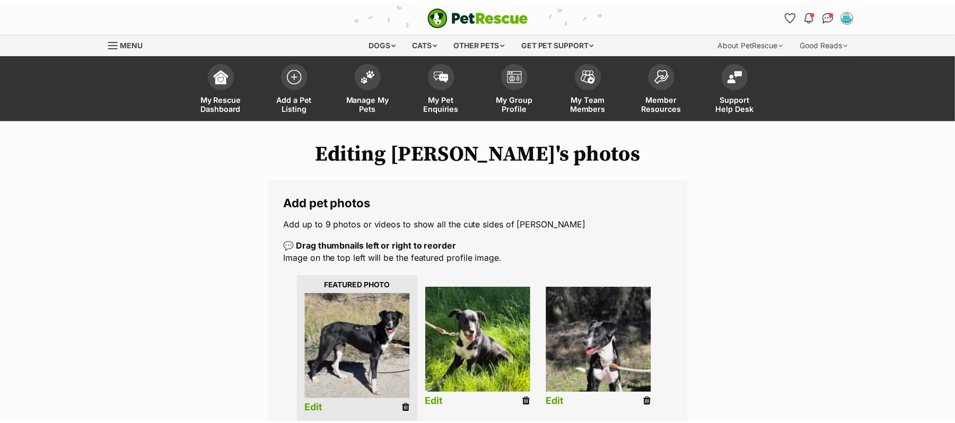
scroll to position [283, 0]
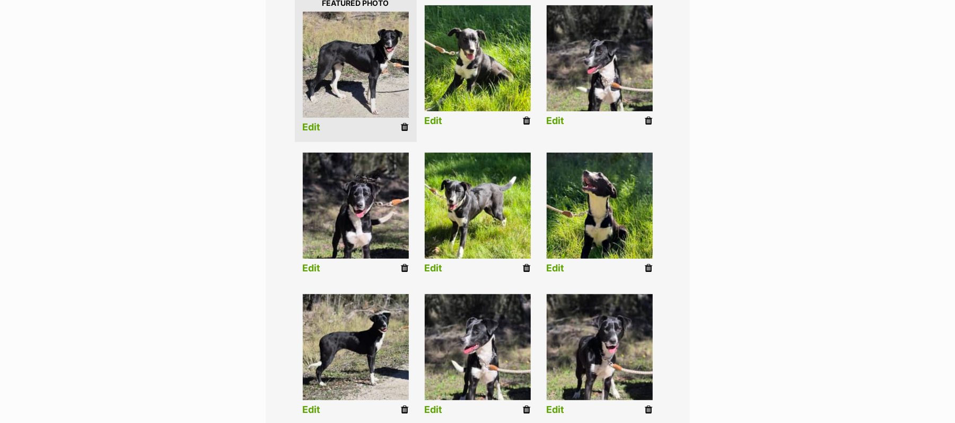
click at [433, 127] on link "Edit" at bounding box center [434, 121] width 18 height 11
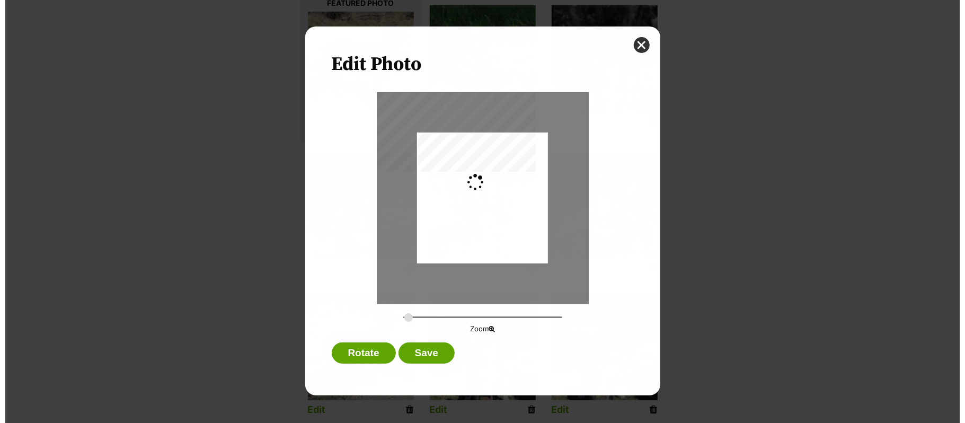
scroll to position [0, 0]
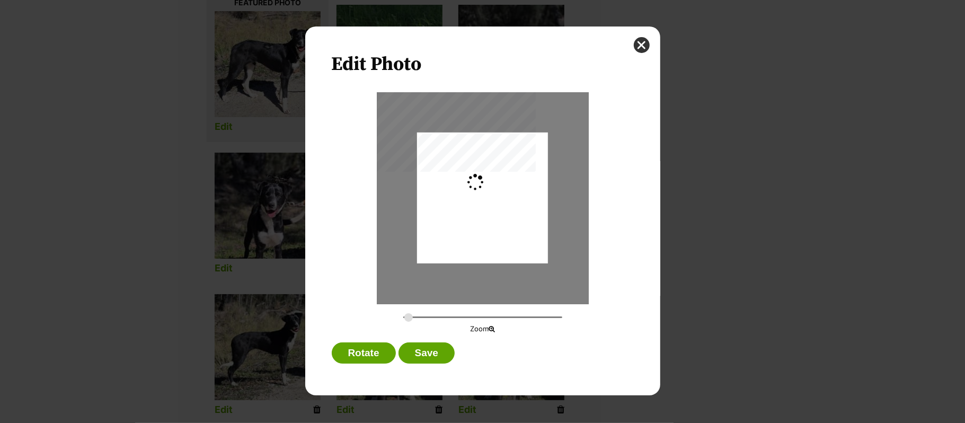
type input "0.2744"
click at [430, 350] on button "Save" at bounding box center [427, 352] width 56 height 21
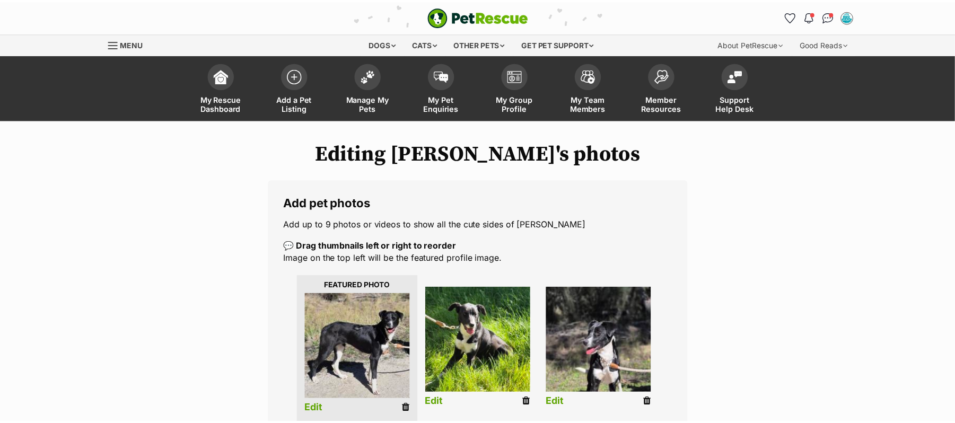
scroll to position [283, 0]
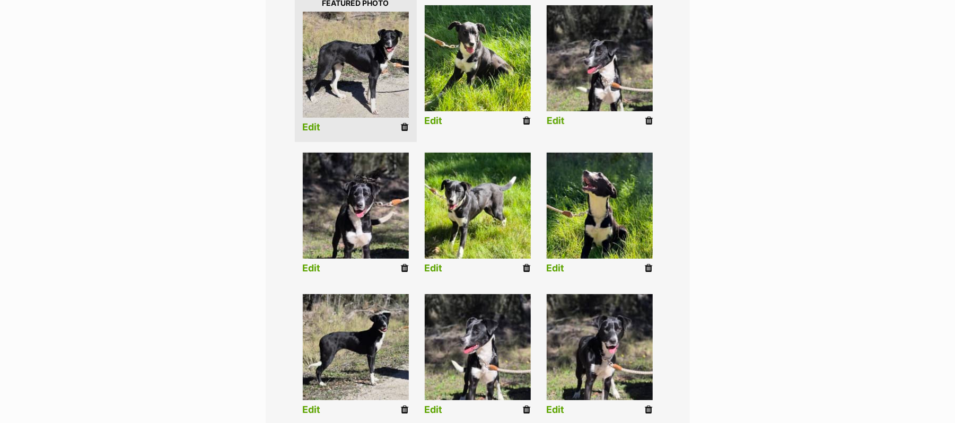
click at [554, 127] on link "Edit" at bounding box center [555, 121] width 18 height 11
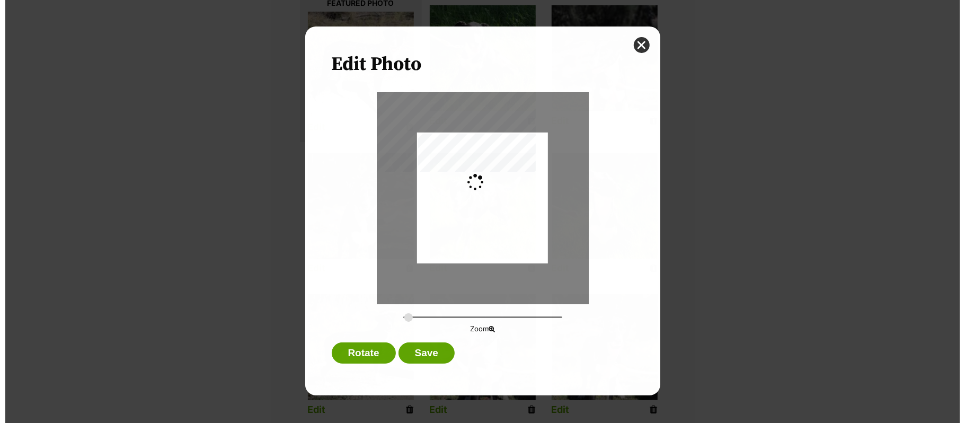
scroll to position [0, 0]
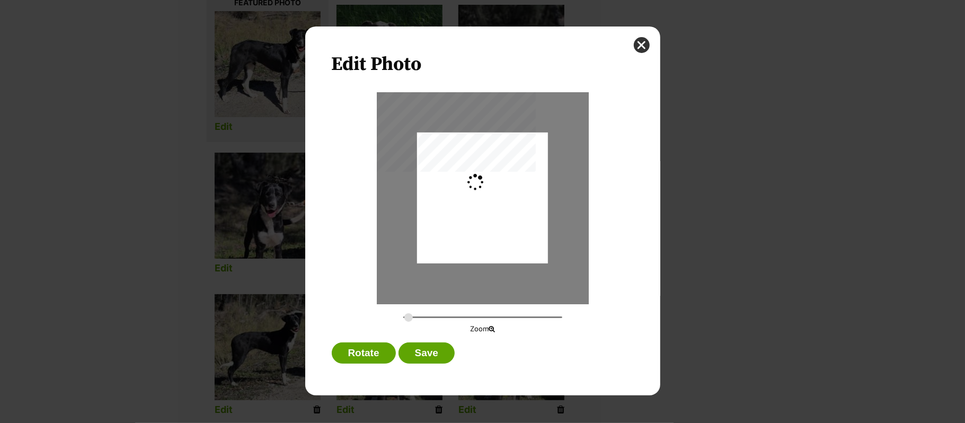
type input "0.2744"
click at [497, 208] on div "Dialog Window - Close (Press escape to close)" at bounding box center [482, 193] width 131 height 201
click at [640, 43] on button "close" at bounding box center [642, 45] width 16 height 16
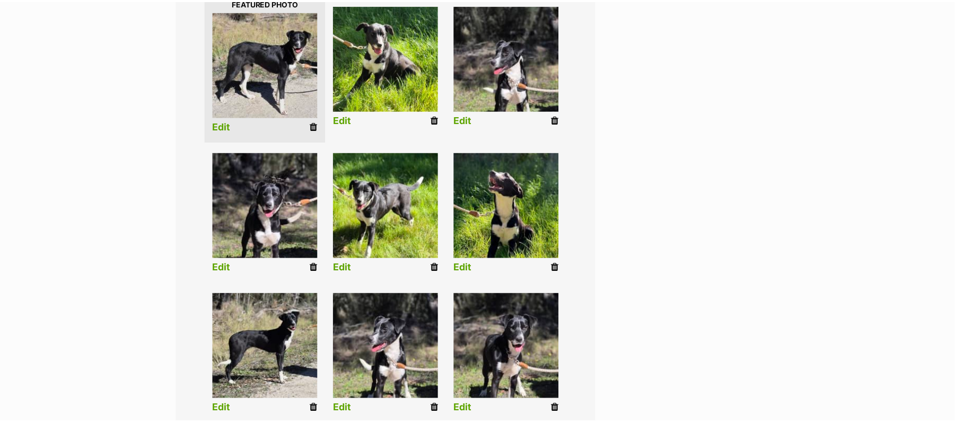
scroll to position [283, 0]
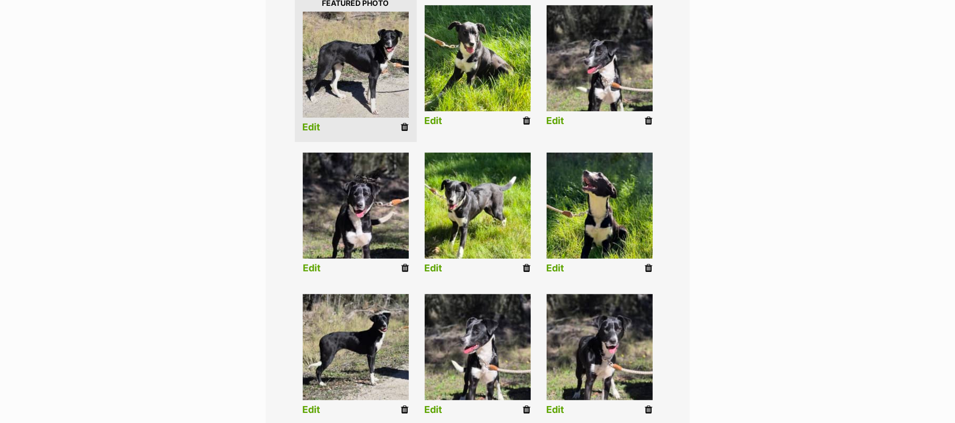
click at [312, 274] on link "Edit" at bounding box center [312, 268] width 18 height 11
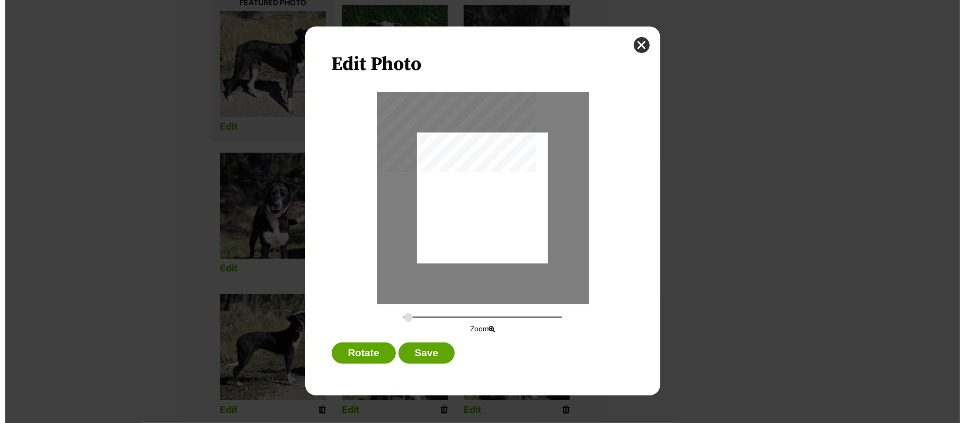
scroll to position [0, 0]
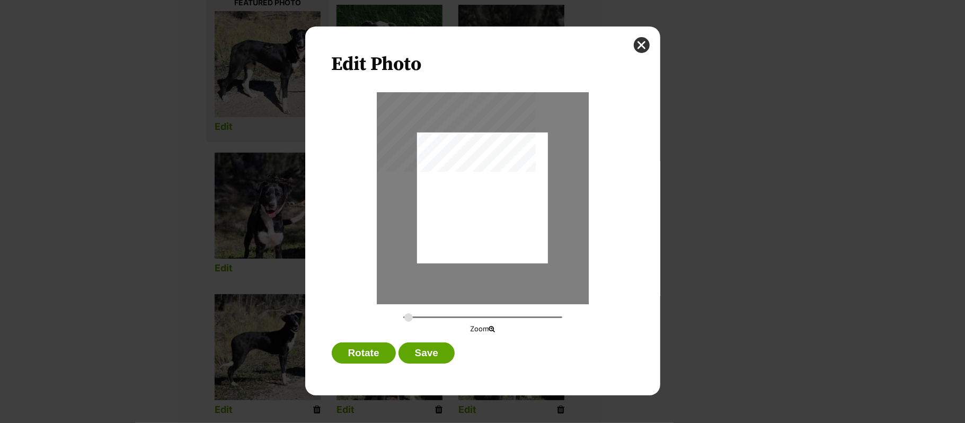
type input "0.2744"
click at [641, 43] on button "close" at bounding box center [642, 45] width 16 height 16
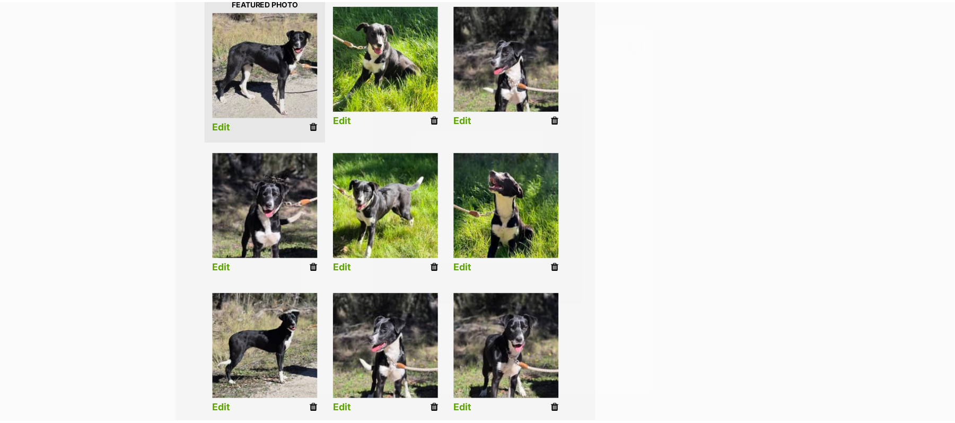
scroll to position [283, 0]
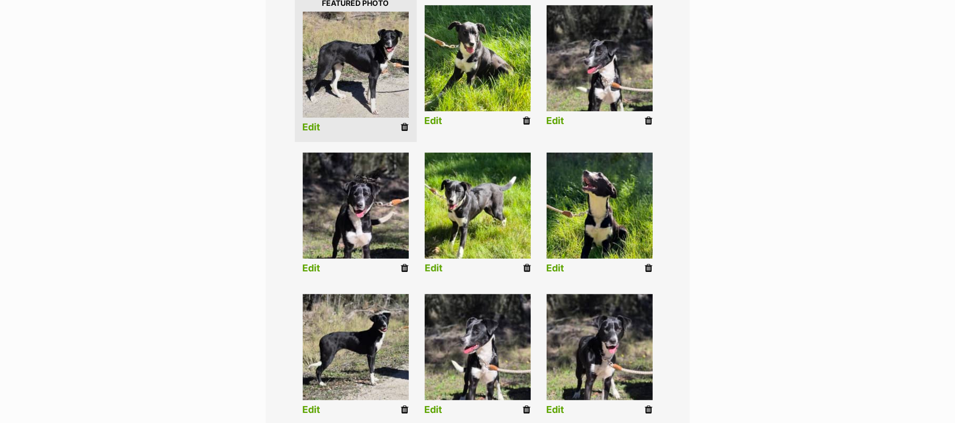
click at [437, 274] on link "Edit" at bounding box center [434, 268] width 18 height 11
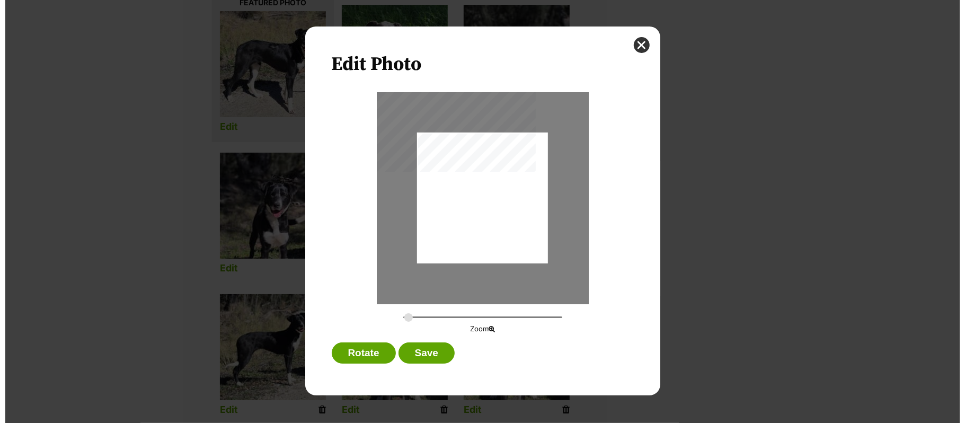
scroll to position [0, 0]
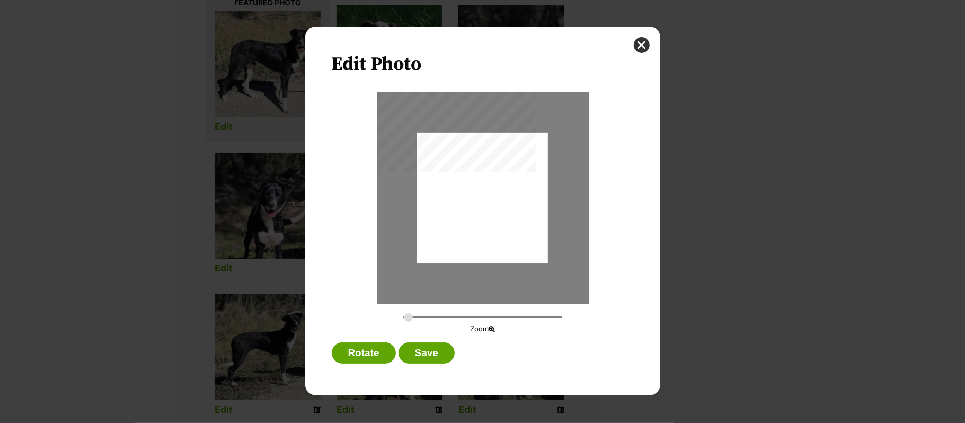
type input "0.2744"
click at [501, 212] on div "Dialog Window - Close (Press escape to close)" at bounding box center [482, 194] width 131 height 149
click at [435, 357] on button "Save" at bounding box center [427, 352] width 56 height 21
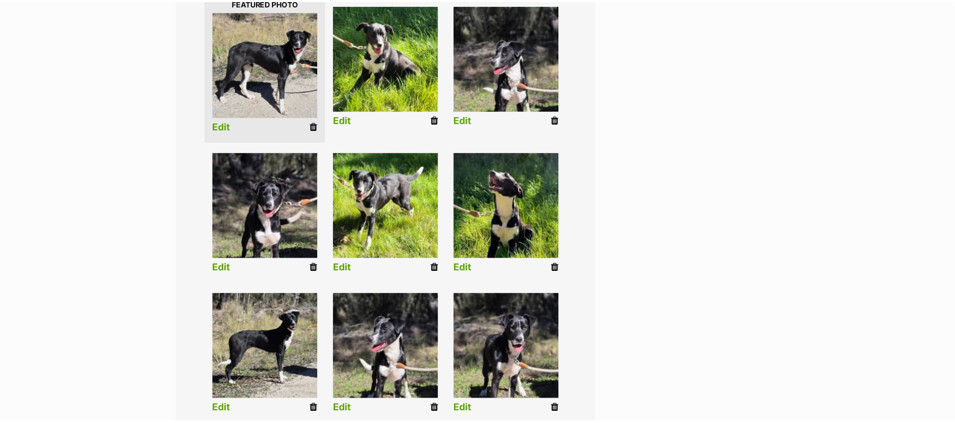
scroll to position [283, 0]
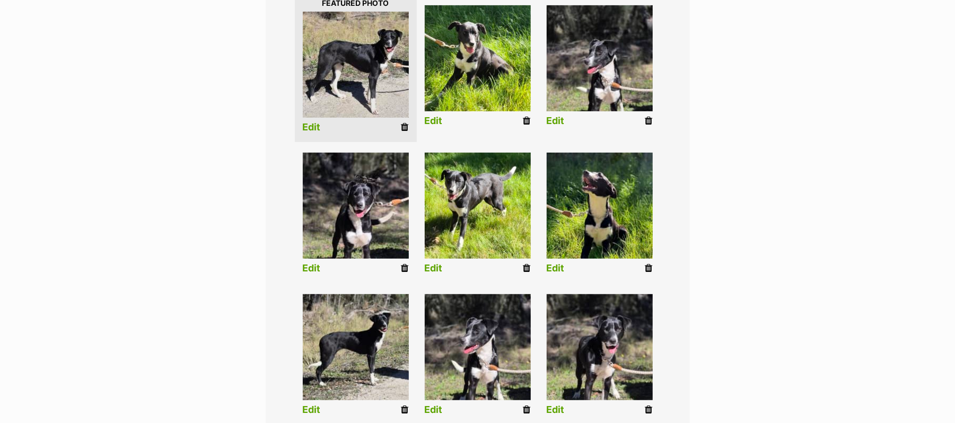
click at [554, 274] on link "Edit" at bounding box center [555, 268] width 18 height 11
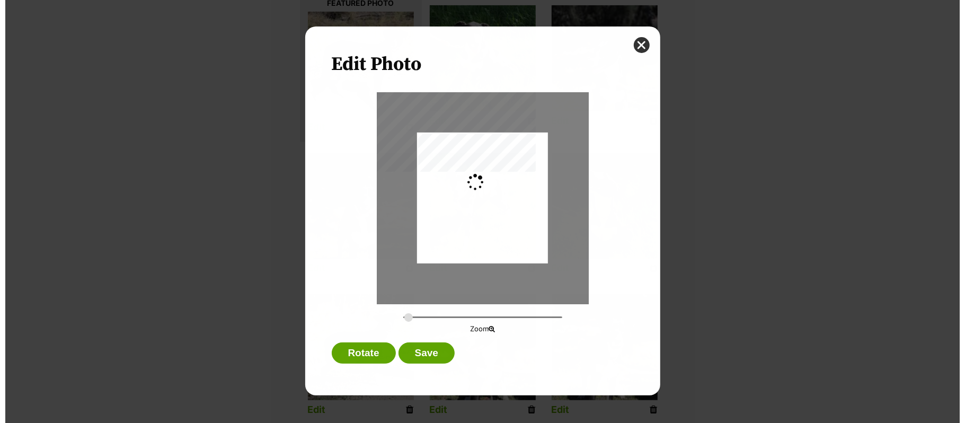
scroll to position [0, 0]
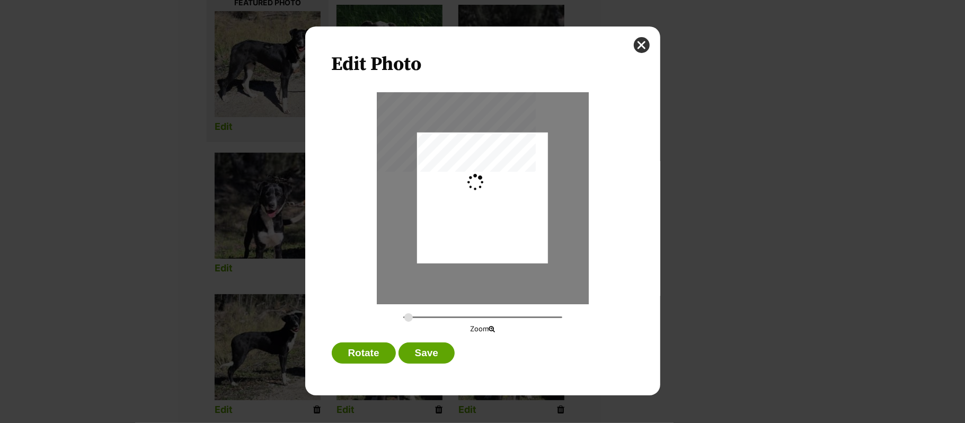
type input "0.2744"
drag, startPoint x: 497, startPoint y: 210, endPoint x: 500, endPoint y: 225, distance: 14.7
click at [500, 225] on div "Dialog Window - Close (Press escape to close)" at bounding box center [482, 215] width 131 height 181
drag, startPoint x: 420, startPoint y: 352, endPoint x: 611, endPoint y: 302, distance: 197.9
click at [421, 352] on button "Save" at bounding box center [427, 352] width 56 height 21
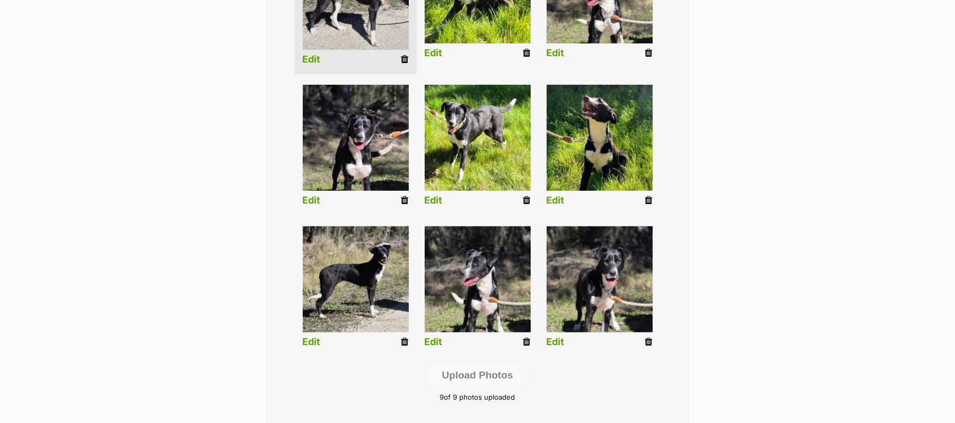
scroll to position [353, 0]
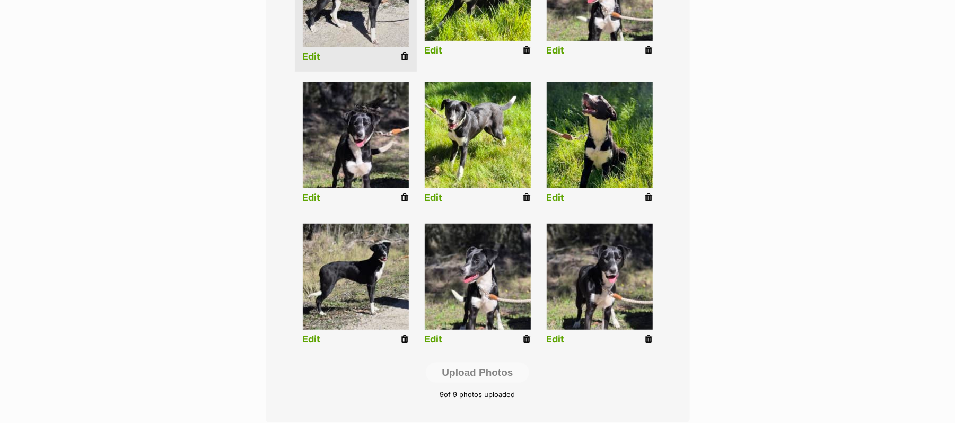
click at [315, 345] on link "Edit" at bounding box center [312, 339] width 18 height 11
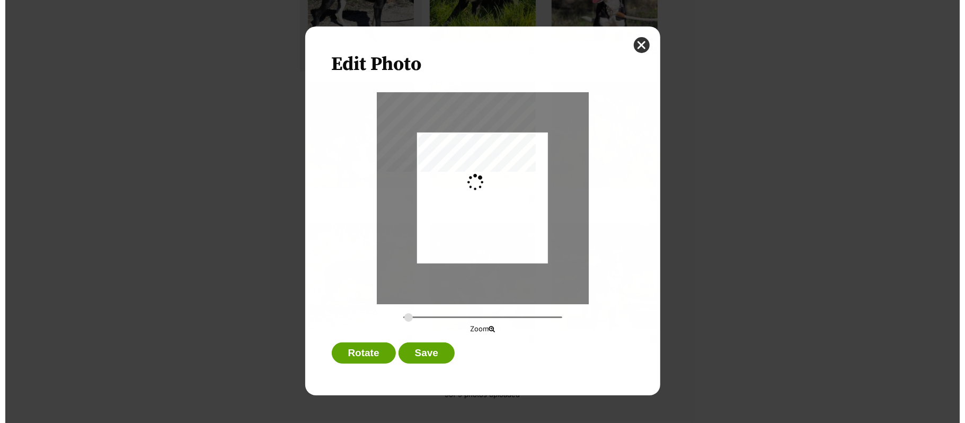
scroll to position [0, 0]
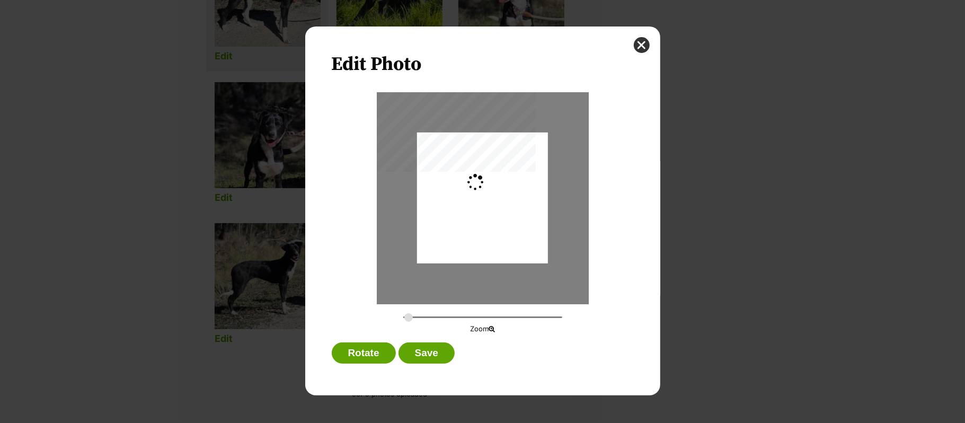
type input "0.3053"
drag, startPoint x: 482, startPoint y: 202, endPoint x: 492, endPoint y: 200, distance: 10.3
click at [492, 200] on div "Dialog Window - Close (Press escape to close)" at bounding box center [490, 198] width 146 height 131
click at [435, 351] on button "Save" at bounding box center [427, 352] width 56 height 21
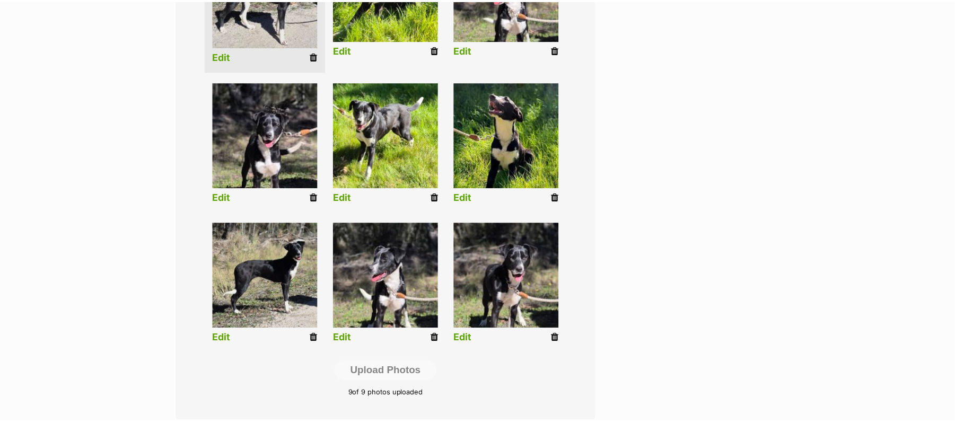
scroll to position [353, 0]
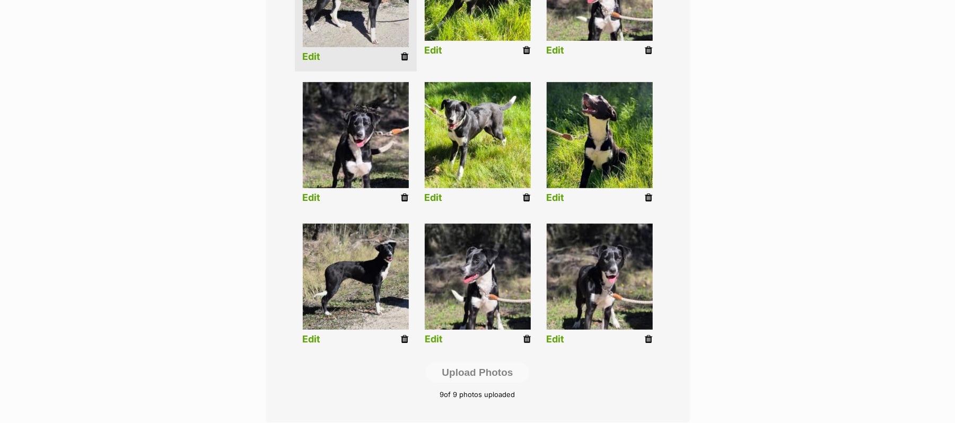
click at [433, 345] on link "Edit" at bounding box center [434, 339] width 18 height 11
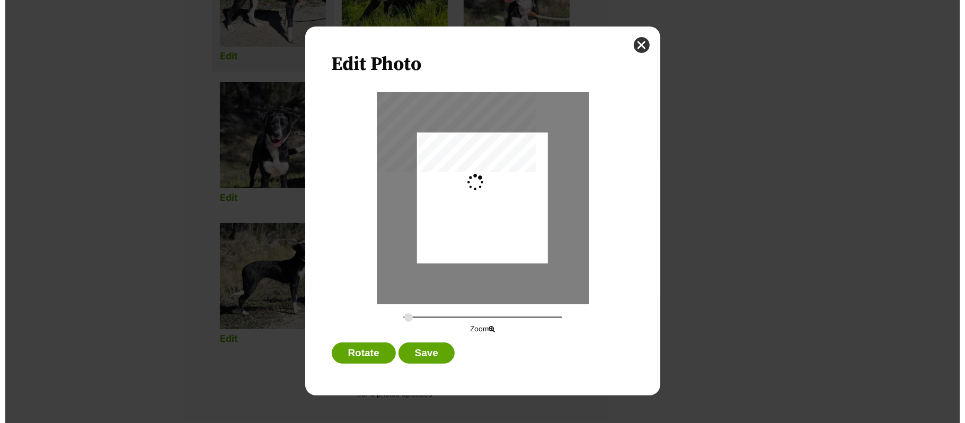
scroll to position [0, 0]
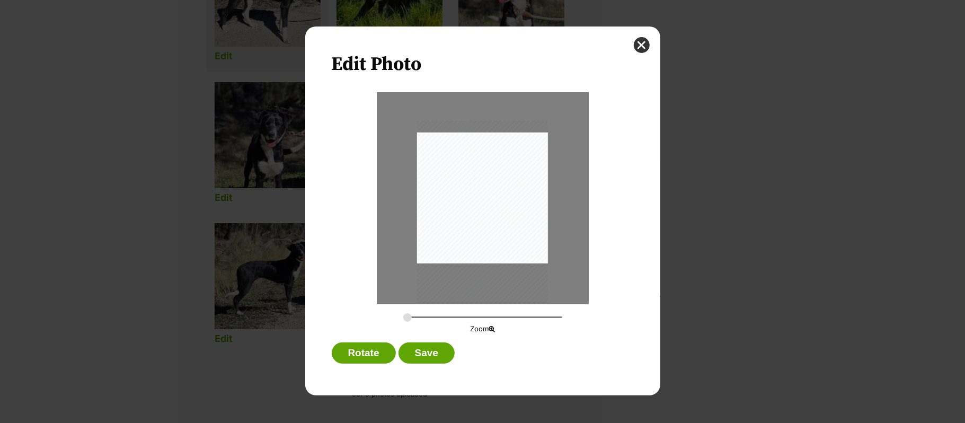
drag, startPoint x: 496, startPoint y: 197, endPoint x: 496, endPoint y: 221, distance: 23.9
click at [496, 221] on div "Dialog Window - Close (Press escape to close)" at bounding box center [482, 221] width 131 height 201
type input "0.3525"
drag, startPoint x: 496, startPoint y: 221, endPoint x: 492, endPoint y: 229, distance: 9.0
click at [492, 229] on div "Dialog Window - Close (Press escape to close)" at bounding box center [478, 236] width 168 height 259
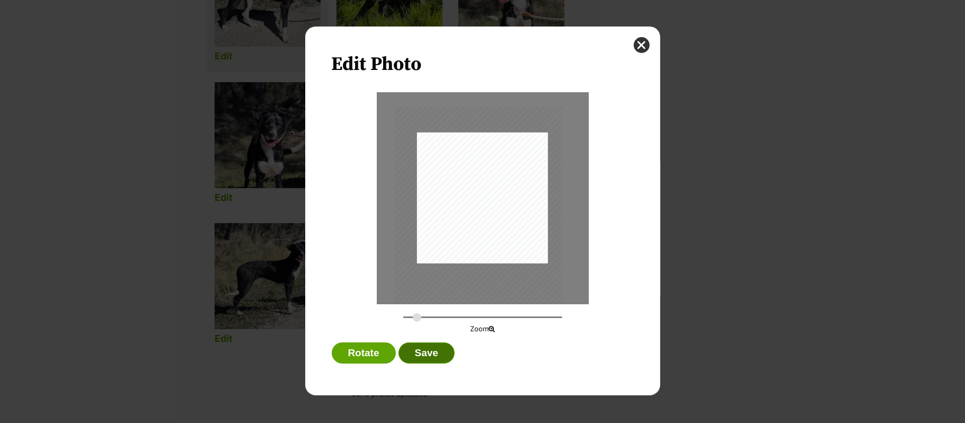
click at [431, 352] on button "Save" at bounding box center [427, 352] width 56 height 21
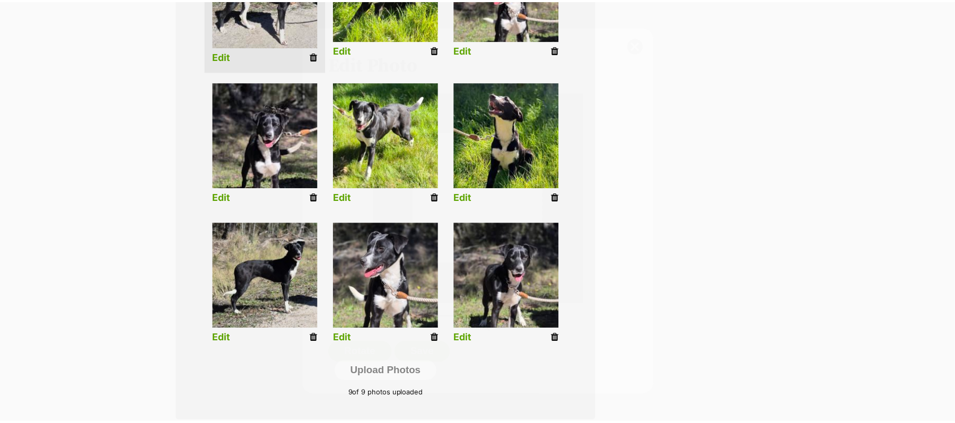
scroll to position [353, 0]
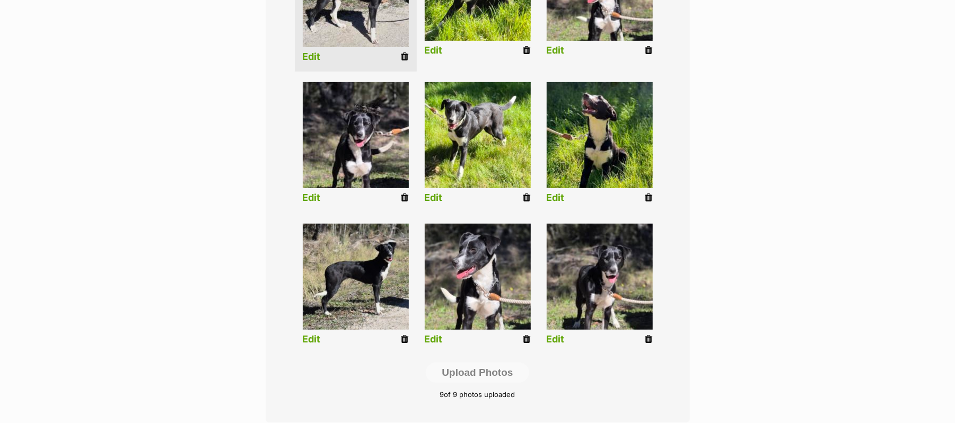
click at [552, 345] on link "Edit" at bounding box center [555, 339] width 18 height 11
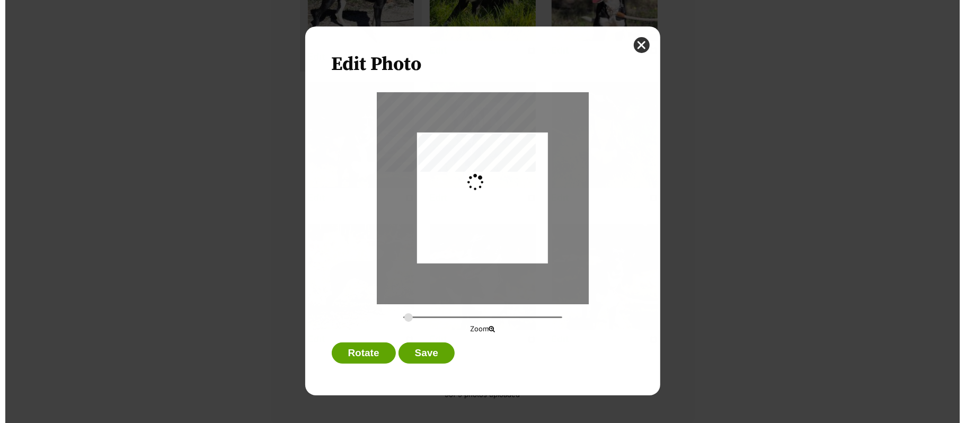
scroll to position [0, 0]
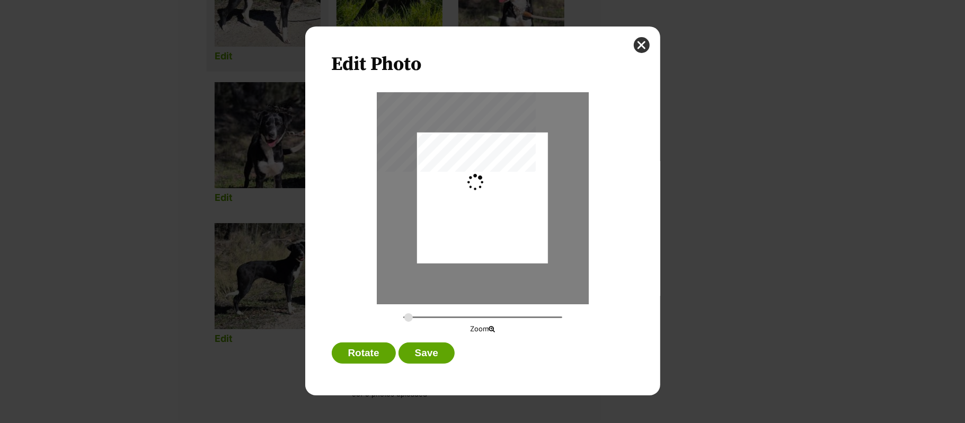
type input "0.2744"
drag, startPoint x: 429, startPoint y: 352, endPoint x: 526, endPoint y: 295, distance: 112.9
click at [431, 352] on button "Save" at bounding box center [427, 352] width 56 height 21
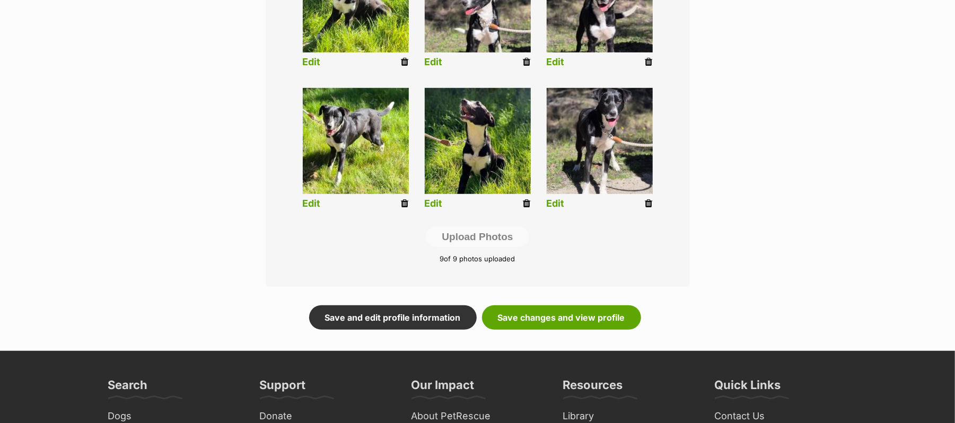
scroll to position [501, 0]
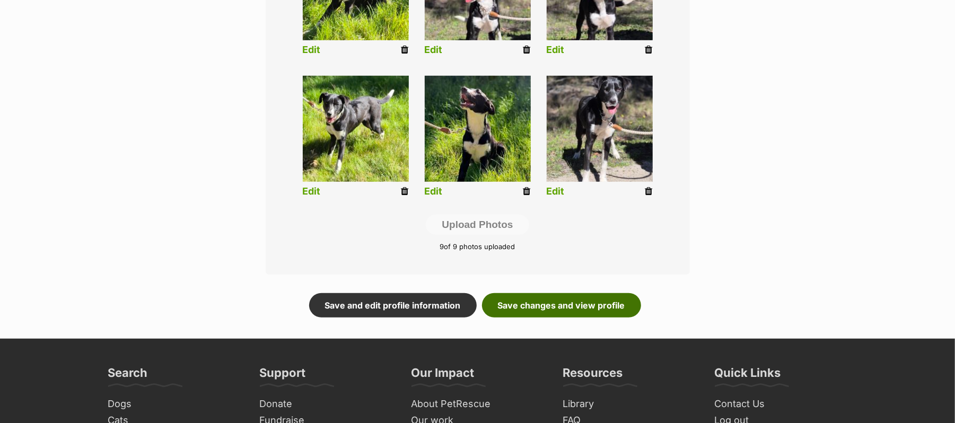
click at [534, 318] on link "Save changes and view profile" at bounding box center [561, 305] width 159 height 24
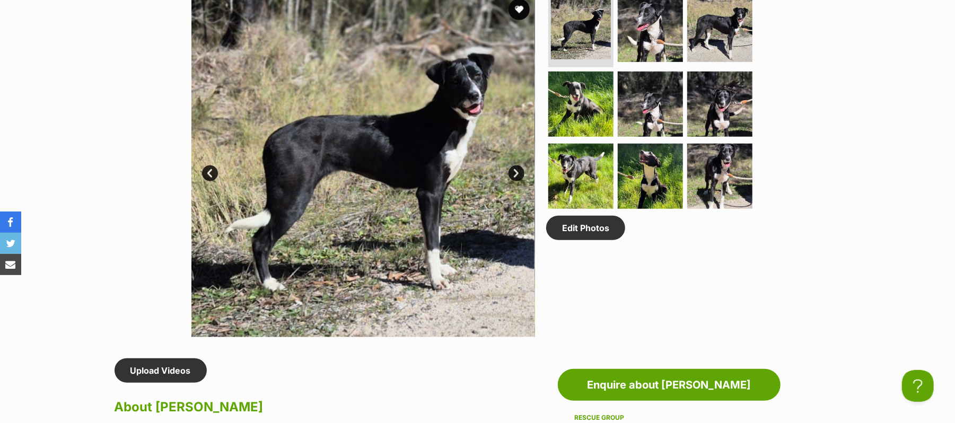
click at [515, 181] on link "Next" at bounding box center [516, 173] width 16 height 16
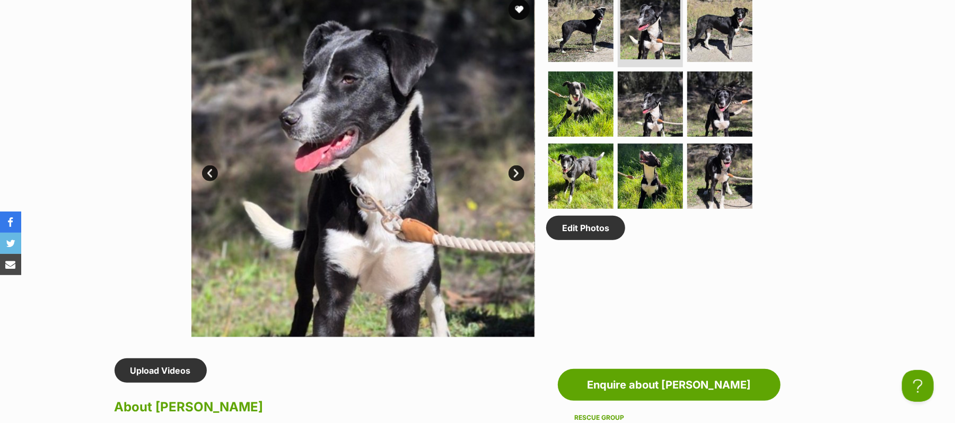
click at [515, 181] on link "Next" at bounding box center [516, 173] width 16 height 16
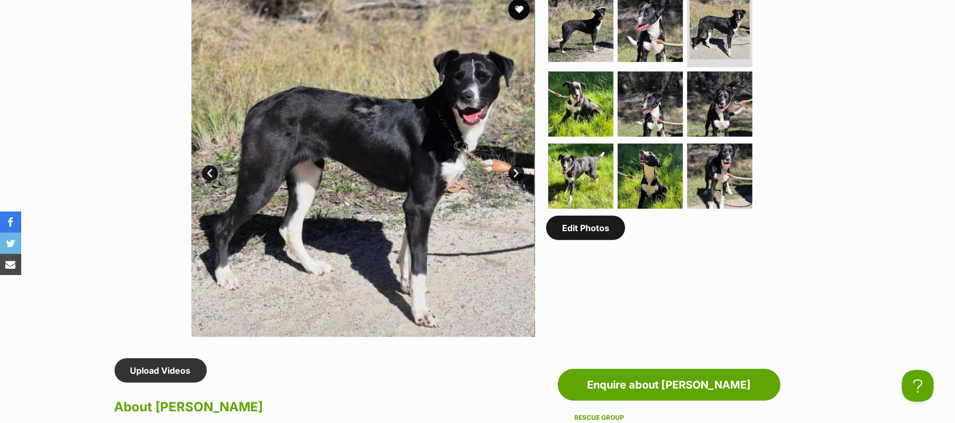
click at [586, 240] on link "Edit Photos" at bounding box center [585, 228] width 79 height 24
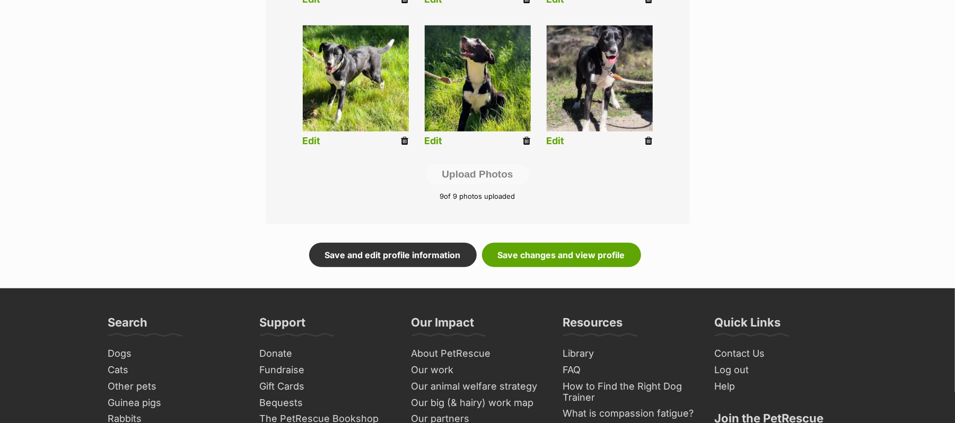
scroll to position [565, 0]
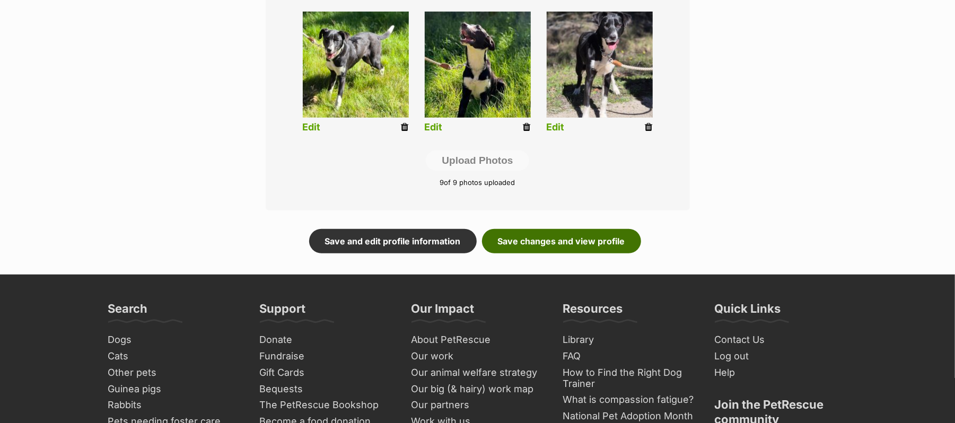
click at [577, 253] on link "Save changes and view profile" at bounding box center [561, 241] width 159 height 24
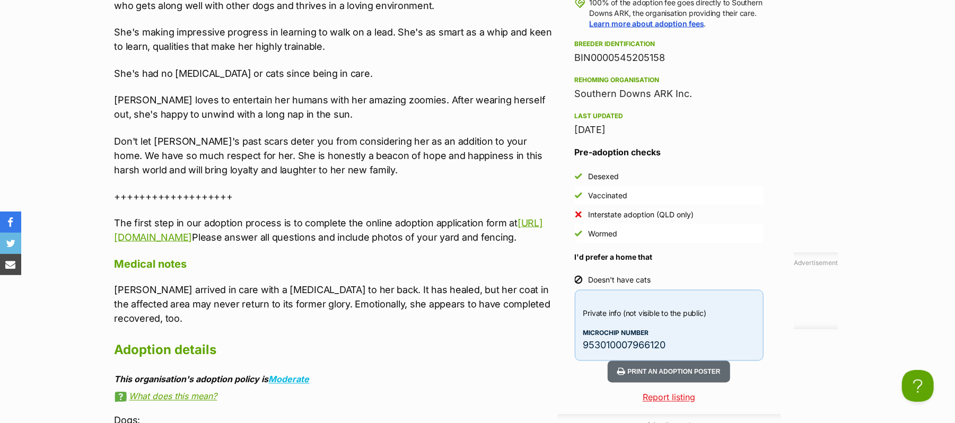
scroll to position [848, 0]
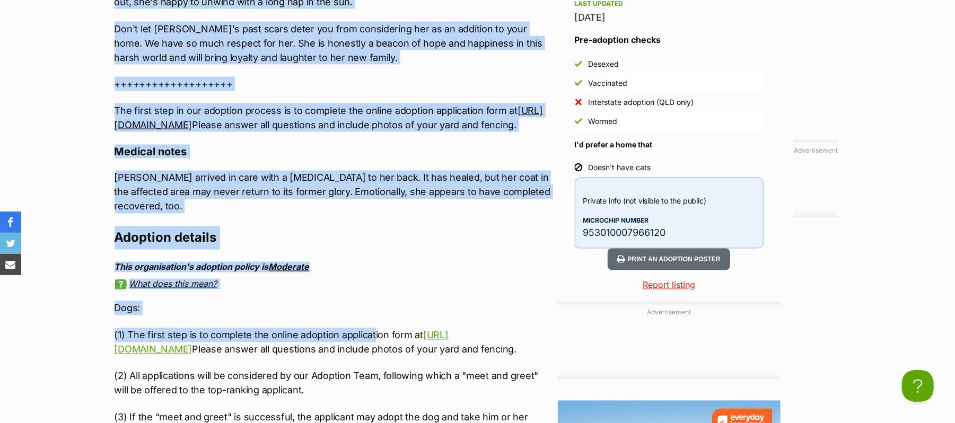
scroll to position [1368, 0]
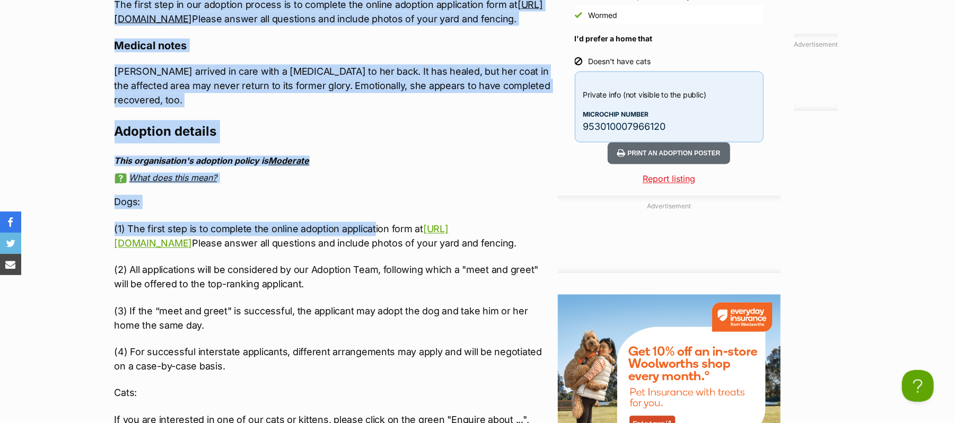
drag, startPoint x: 114, startPoint y: 93, endPoint x: 248, endPoint y: 102, distance: 133.8
copy div "Gentle | Resilient | Inspirational | Affectionate Meet [PERSON_NAME], a kind, g…"
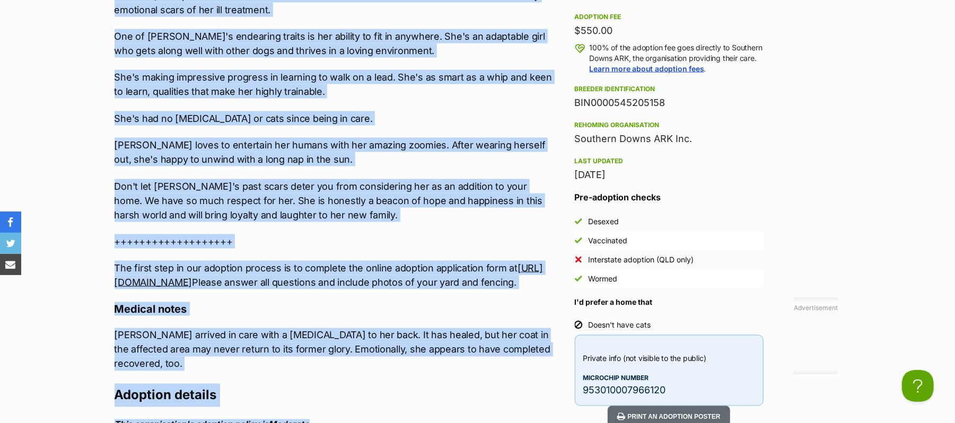
scroll to position [1086, 0]
